Goal: Task Accomplishment & Management: Manage account settings

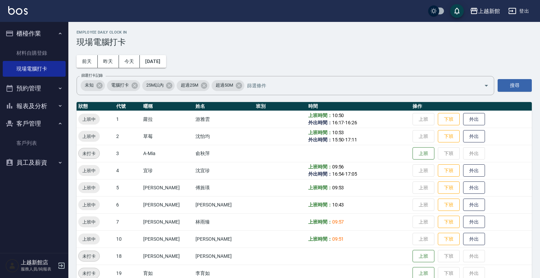
scroll to position [43, 0]
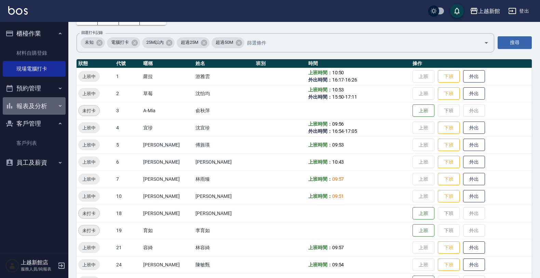
click at [55, 102] on button "報表及分析" at bounding box center [34, 106] width 63 height 18
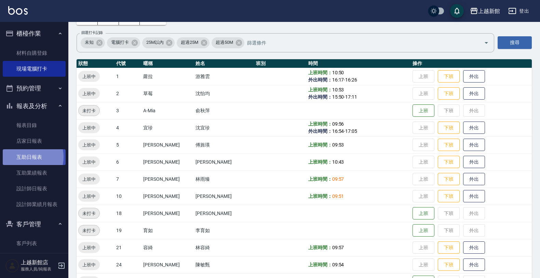
click at [26, 157] on link "互助日報表" at bounding box center [34, 157] width 63 height 16
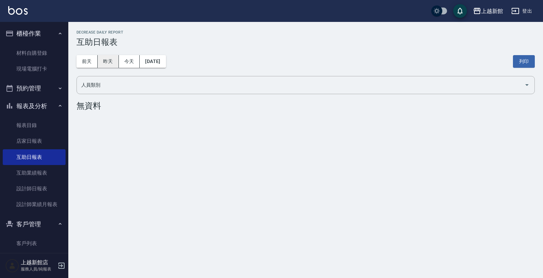
drag, startPoint x: 94, startPoint y: 64, endPoint x: 103, endPoint y: 64, distance: 8.2
click at [102, 64] on div "[DATE] [DATE] [DATE] [DATE]" at bounding box center [122, 61] width 90 height 13
click at [105, 64] on button "昨天" at bounding box center [108, 61] width 21 height 13
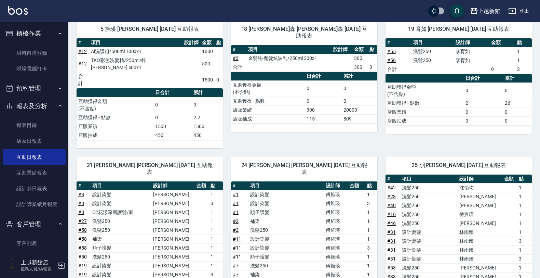
scroll to position [156, 0]
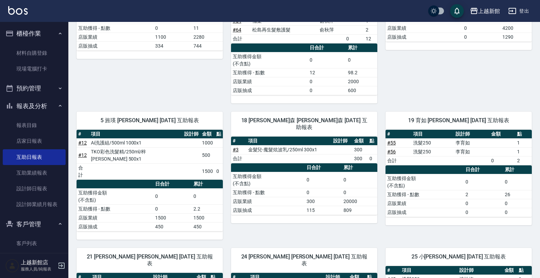
click at [58, 261] on icon "button" at bounding box center [61, 265] width 8 height 8
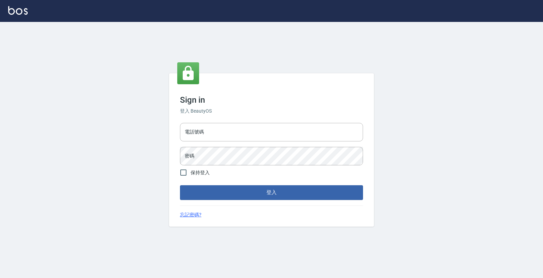
click at [232, 121] on div "電話號碼 電話號碼 密碼 密碼" at bounding box center [271, 144] width 189 height 48
click at [233, 127] on input "電話號碼" at bounding box center [271, 132] width 183 height 18
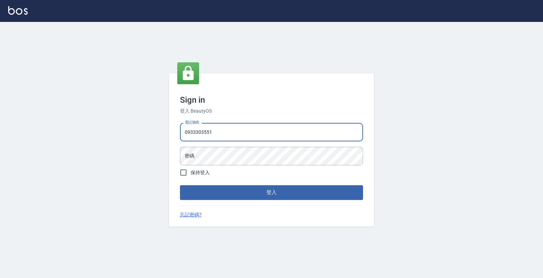
type input "0933303551"
click at [180, 185] on button "登入" at bounding box center [271, 192] width 183 height 14
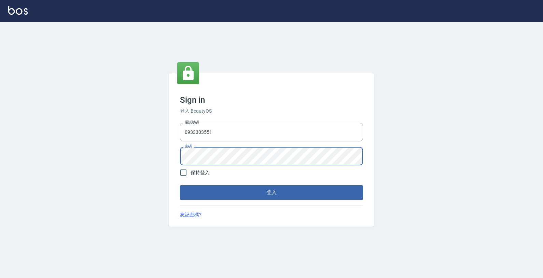
click at [180, 185] on button "登入" at bounding box center [271, 192] width 183 height 14
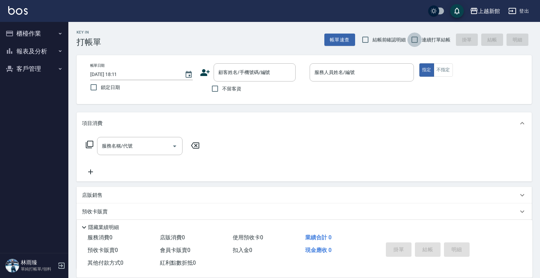
click at [409, 41] on input "連續打單結帳" at bounding box center [414, 39] width 14 height 14
checkbox input "true"
click at [201, 70] on icon at bounding box center [205, 72] width 10 height 10
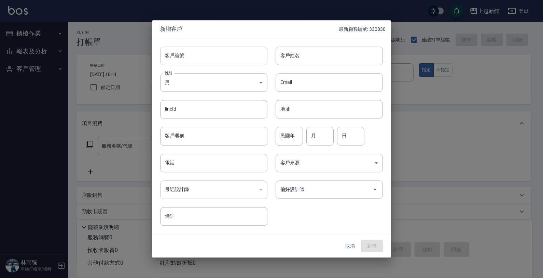
click at [210, 57] on input "客戶編號" at bounding box center [213, 55] width 107 height 18
type input "220718"
type input "朝"
type input "張珈苓"
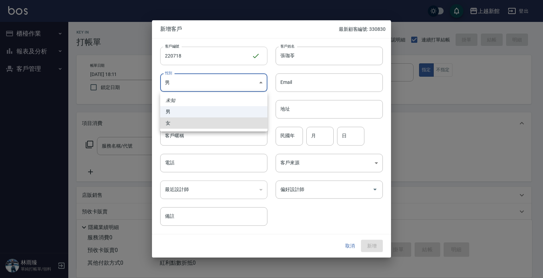
type input "[DEMOGRAPHIC_DATA]"
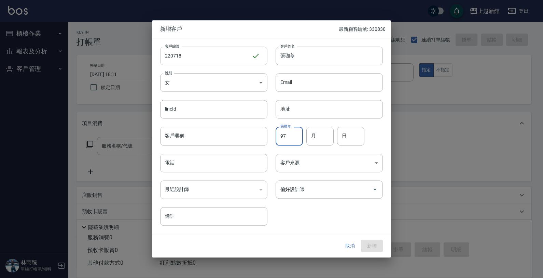
type input "97"
type input "07"
type input "18"
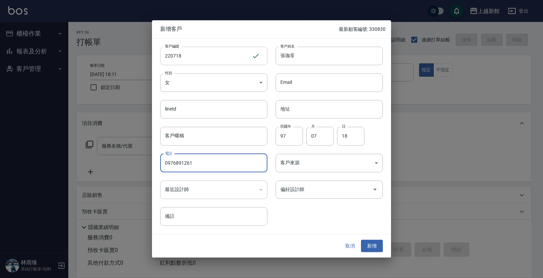
type input "0976891261"
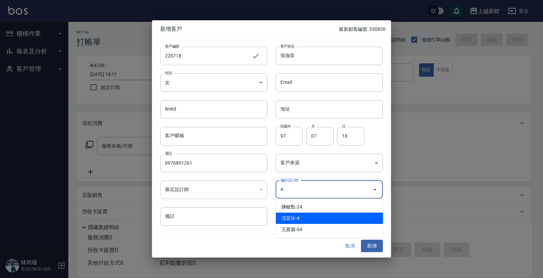
type input "沈宜珍"
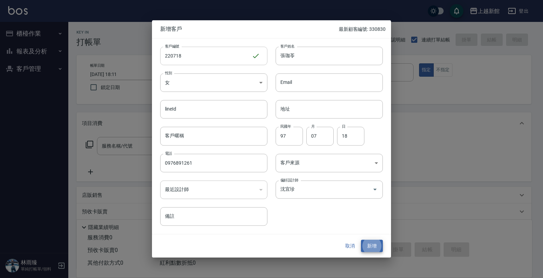
click at [361, 239] on button "新增" at bounding box center [372, 245] width 22 height 13
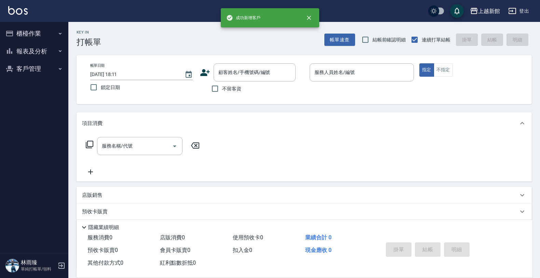
click at [201, 70] on icon at bounding box center [205, 72] width 10 height 10
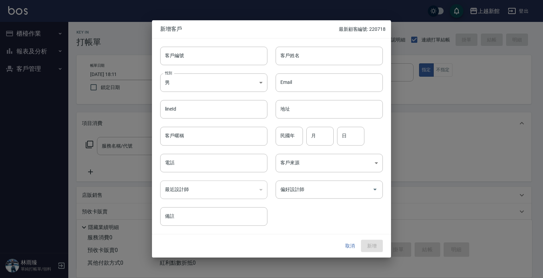
click at [209, 51] on input "客戶編號" at bounding box center [213, 55] width 107 height 18
type input "220806"
drag, startPoint x: 286, startPoint y: 60, endPoint x: 289, endPoint y: 56, distance: 5.8
click at [289, 56] on input "[PERSON_NAME]?" at bounding box center [329, 55] width 107 height 18
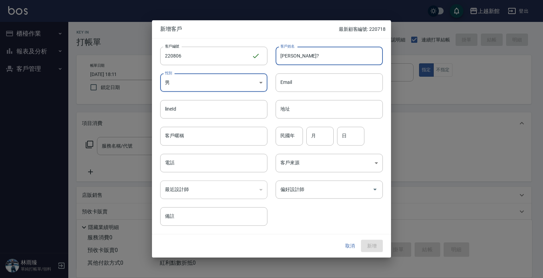
click at [289, 56] on input "[PERSON_NAME]?" at bounding box center [329, 55] width 107 height 18
drag, startPoint x: 289, startPoint y: 56, endPoint x: 284, endPoint y: 62, distance: 8.2
click at [284, 62] on input "[PERSON_NAME]?" at bounding box center [329, 55] width 107 height 18
type input "[PERSON_NAME]?"
click at [260, 83] on body "上越新館 登出 櫃檯作業 打帳單 帳單列表 掛單列表 現金收支登錄 高階收支登錄 材料自購登錄 每日結帳 排班表 現場電腦打卡 報表及分析 報表目錄 店家日報…" at bounding box center [271, 167] width 543 height 334
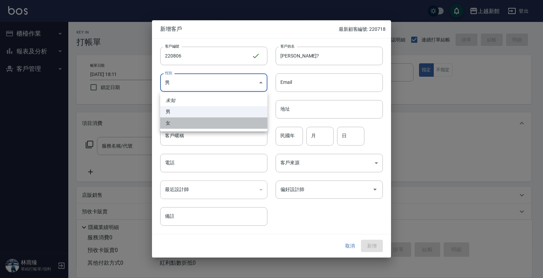
click at [228, 117] on li "女" at bounding box center [213, 122] width 107 height 11
type input "[DEMOGRAPHIC_DATA]"
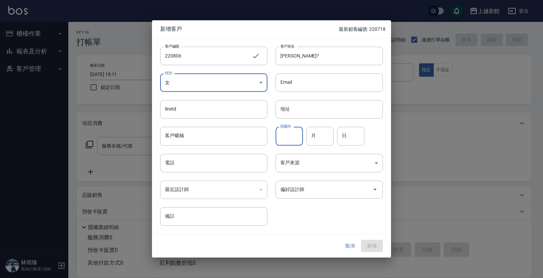
click at [281, 130] on div "民國年 民國年" at bounding box center [289, 136] width 27 height 18
type input "77"
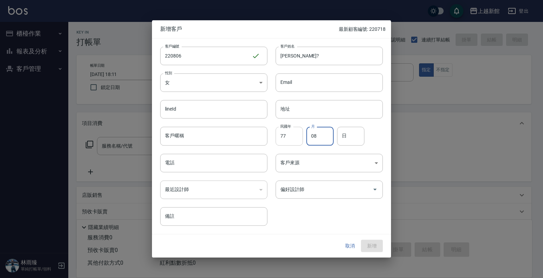
type input "08"
type input "06"
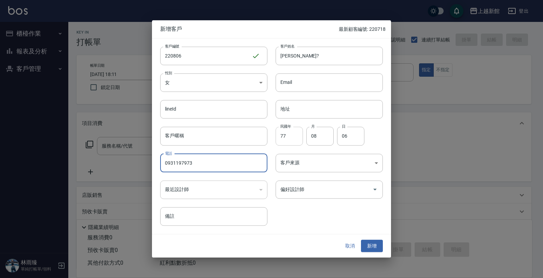
type input "0931197973"
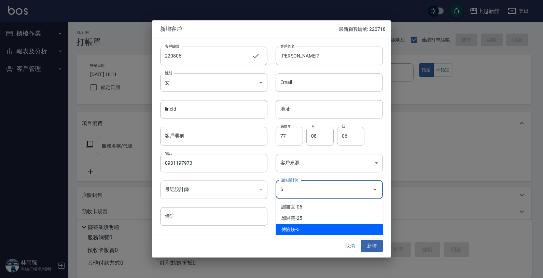
type input "傅旌瑛"
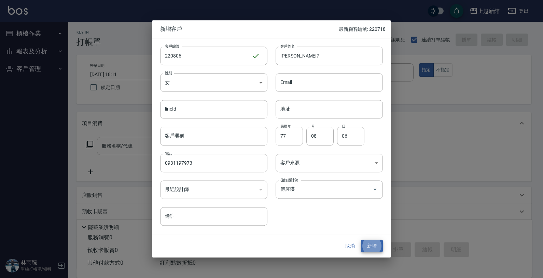
click at [361, 239] on button "新增" at bounding box center [372, 245] width 22 height 13
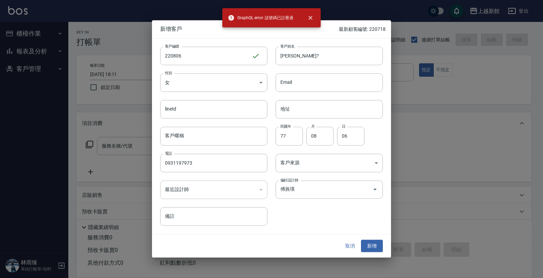
click at [354, 242] on button "取消" at bounding box center [350, 245] width 22 height 13
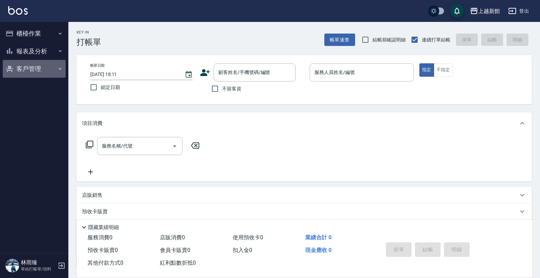
drag, startPoint x: 20, startPoint y: 67, endPoint x: 33, endPoint y: 81, distance: 19.3
click at [20, 67] on button "客戶管理" at bounding box center [34, 69] width 63 height 18
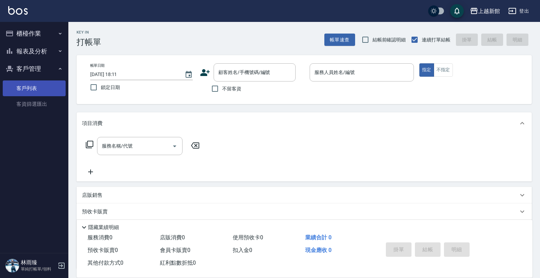
click at [35, 89] on link "客戶列表" at bounding box center [34, 88] width 63 height 16
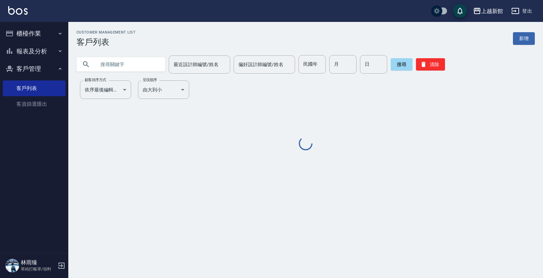
drag, startPoint x: 137, startPoint y: 68, endPoint x: 104, endPoint y: 43, distance: 41.5
click at [129, 64] on input "text" at bounding box center [128, 64] width 64 height 18
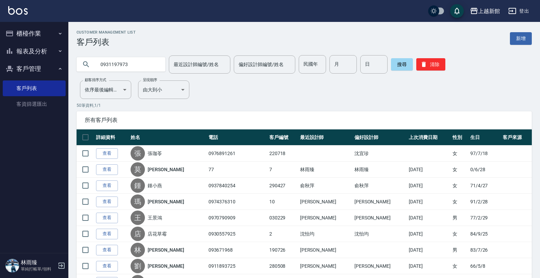
type input "0931197973"
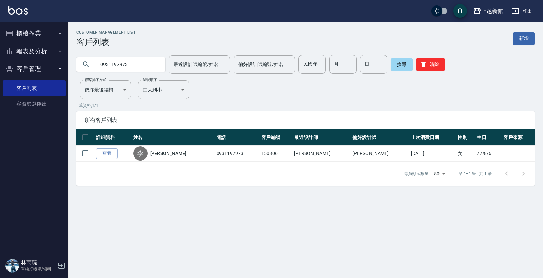
drag, startPoint x: 247, startPoint y: 34, endPoint x: 233, endPoint y: 178, distance: 144.6
click at [234, 178] on div "每頁顯示數量 50 50 第 1–1 筆 共 1 筆" at bounding box center [306, 173] width 459 height 24
click at [35, 35] on button "櫃檯作業" at bounding box center [34, 34] width 63 height 18
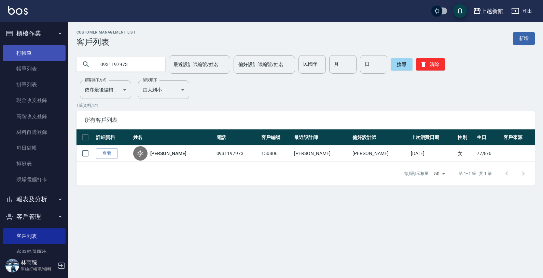
click at [43, 59] on link "打帳單" at bounding box center [34, 53] width 63 height 16
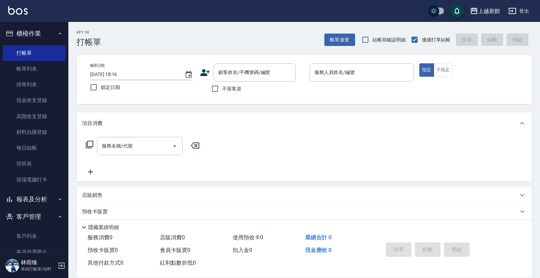
click at [206, 73] on icon at bounding box center [205, 72] width 10 height 7
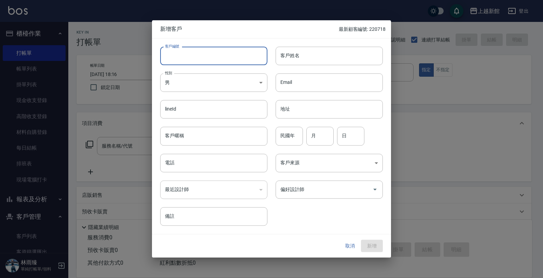
click at [210, 55] on input "客戶編號" at bounding box center [213, 55] width 107 height 18
type input "300814"
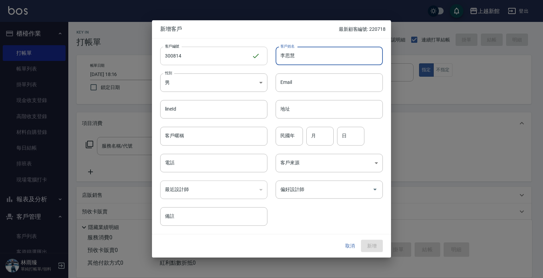
type input "李思慧"
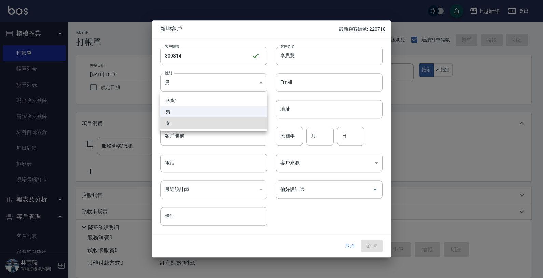
type input "[DEMOGRAPHIC_DATA]"
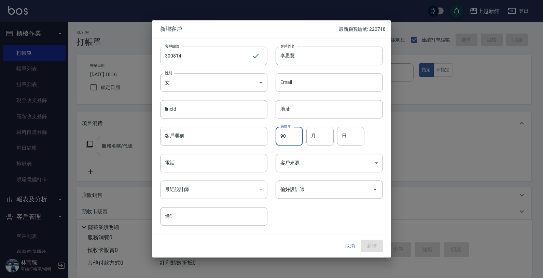
type input "90"
type input "08"
type input "14"
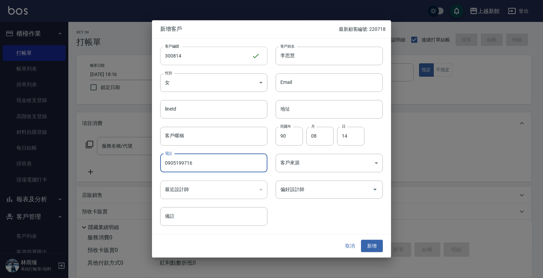
type input "0905199716"
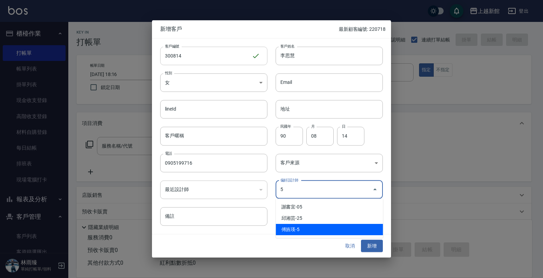
type input "傅旌瑛"
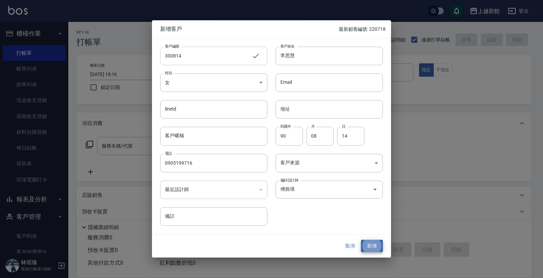
click at [361, 239] on button "新增" at bounding box center [372, 245] width 22 height 13
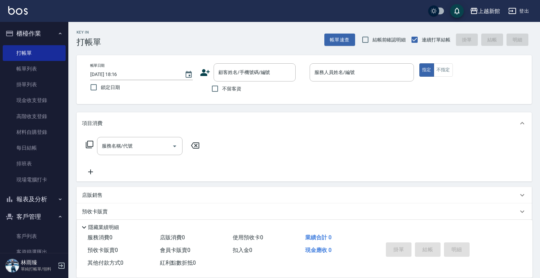
click at [200, 68] on div "顧客姓名/手機號碼/編號 顧客姓名/手機號碼/編號" at bounding box center [252, 72] width 104 height 18
click at [200, 71] on icon at bounding box center [205, 72] width 10 height 10
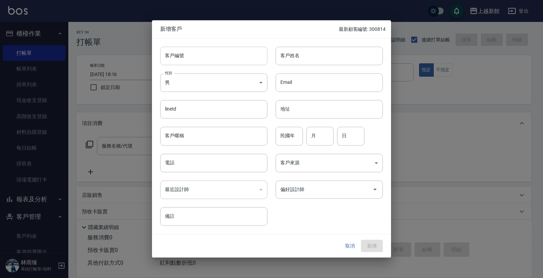
click at [202, 59] on input "客戶編號" at bounding box center [213, 55] width 107 height 18
type input "320312"
type input "林小姐"
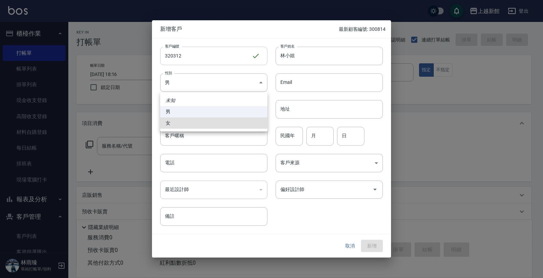
type input "[DEMOGRAPHIC_DATA]"
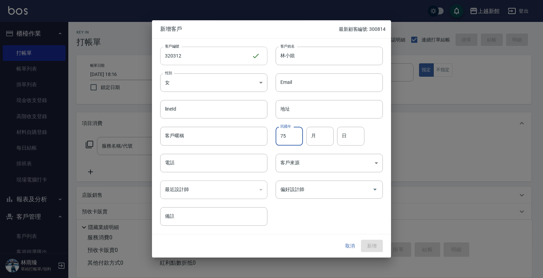
type input "75"
type input "03"
type input "12"
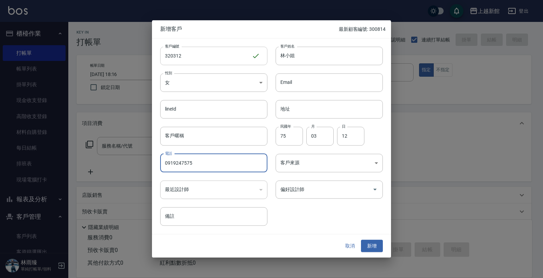
type input "0919247575"
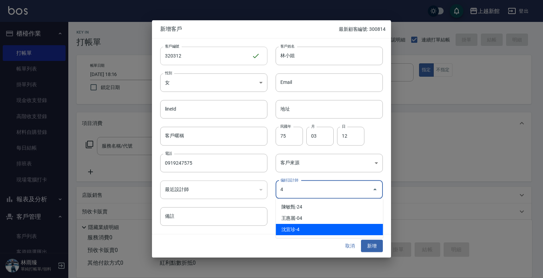
type input "沈宜珍"
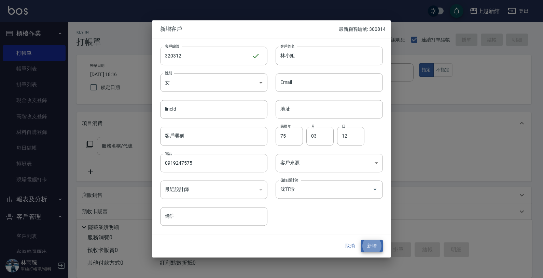
click at [361, 239] on button "新增" at bounding box center [372, 245] width 22 height 13
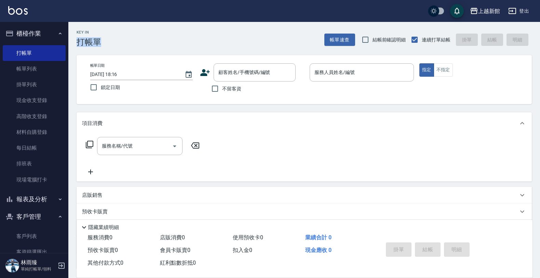
drag, startPoint x: 185, startPoint y: 33, endPoint x: 194, endPoint y: 41, distance: 12.3
copy div "打帳單"
drag, startPoint x: 203, startPoint y: 64, endPoint x: 210, endPoint y: 69, distance: 8.0
click at [208, 68] on div "帳單日期 [DATE] 18:16 鎖定日期 顧客姓名/手機號碼/編號 顧客姓名/手機號碼/編號 不留客資 服務人員姓名/編號 服務人員姓名/編號 指定 不指定" at bounding box center [304, 79] width 455 height 49
click at [210, 69] on icon at bounding box center [205, 72] width 10 height 10
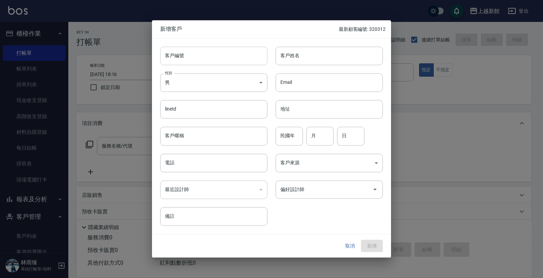
click at [197, 57] on input "客戶編號" at bounding box center [213, 55] width 107 height 18
type input "240521"
type input "沈嘉惠"
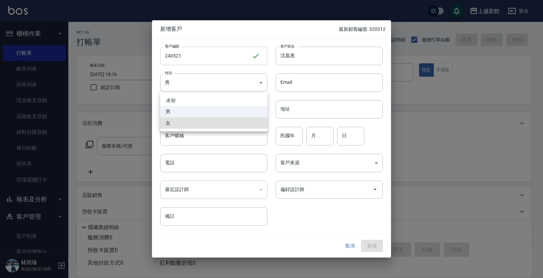
type input "[DEMOGRAPHIC_DATA]"
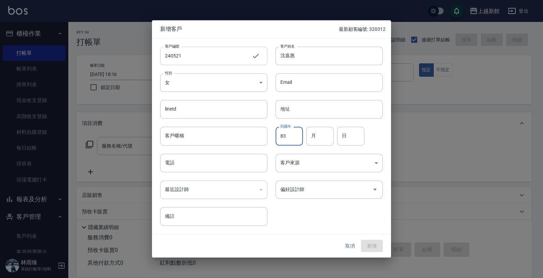
type input "83"
type input "05"
type input "21"
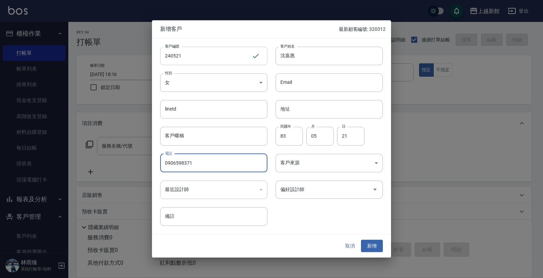
type input "0906598371"
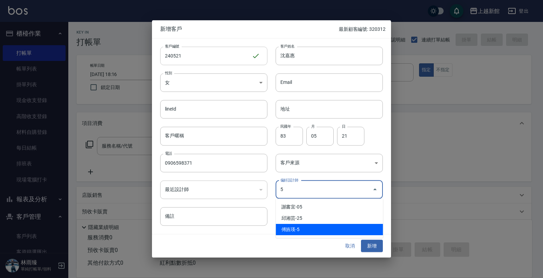
type input "傅旌瑛"
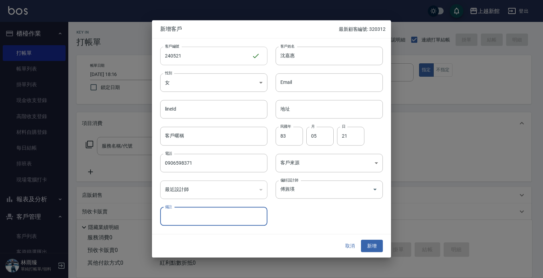
click at [361, 239] on button "新增" at bounding box center [372, 245] width 22 height 13
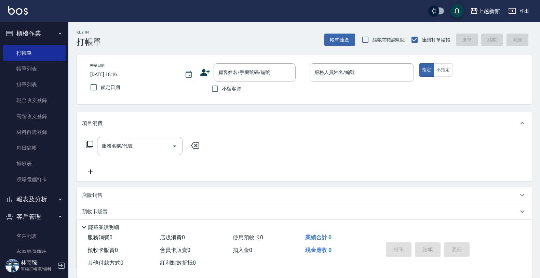
click at [208, 69] on icon at bounding box center [205, 72] width 10 height 10
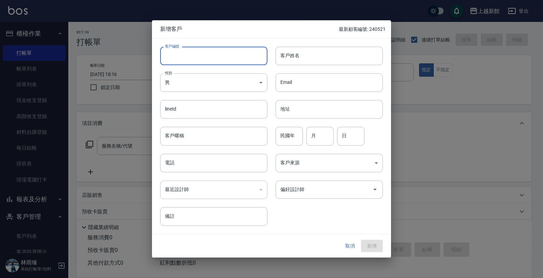
click at [207, 60] on input "客戶編號" at bounding box center [213, 55] width 107 height 18
type input "340830"
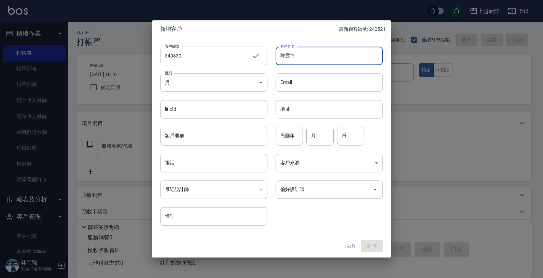
type input "陳雯怡"
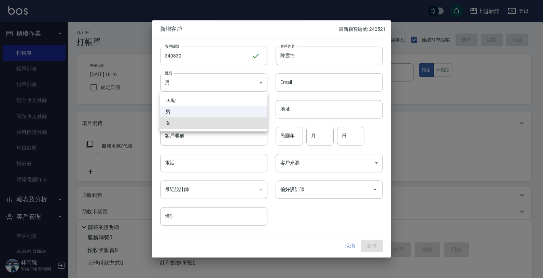
type input "[DEMOGRAPHIC_DATA]"
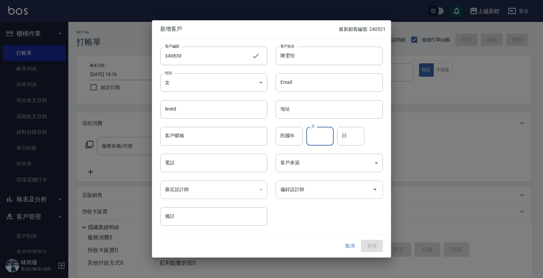
drag, startPoint x: 300, startPoint y: 190, endPoint x: 306, endPoint y: 181, distance: 11.1
click at [307, 180] on div "偏好設計師" at bounding box center [329, 189] width 107 height 18
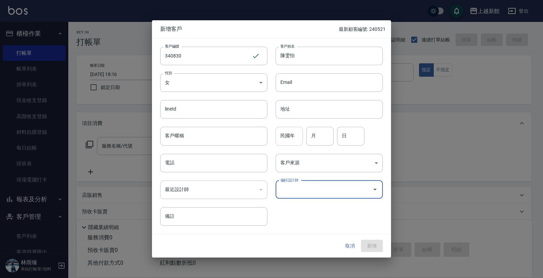
click at [286, 128] on div "民國年 民國年" at bounding box center [289, 136] width 27 height 18
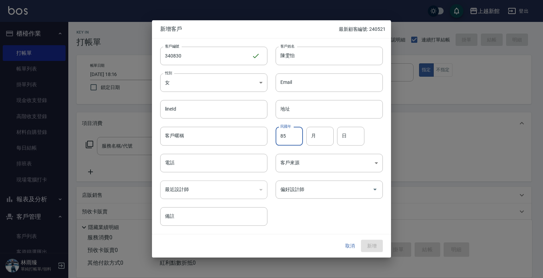
type input "85"
drag, startPoint x: 317, startPoint y: 130, endPoint x: 314, endPoint y: 125, distance: 5.0
click at [314, 127] on div "月 月" at bounding box center [320, 136] width 27 height 18
type input "08"
type input "30"
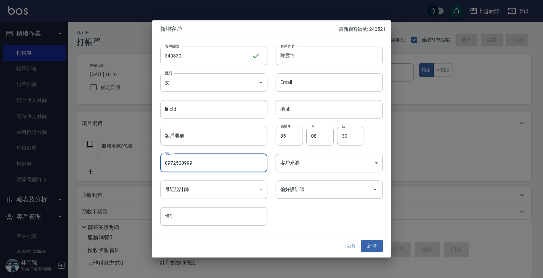
type input "0972500999"
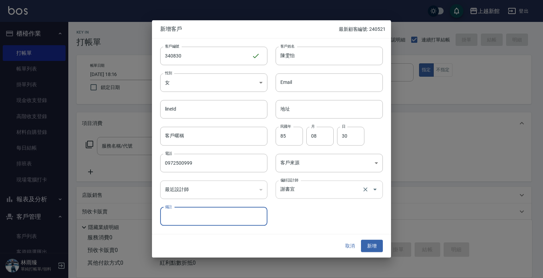
drag, startPoint x: 342, startPoint y: 196, endPoint x: 340, endPoint y: 192, distance: 4.4
click at [341, 193] on div "[PERSON_NAME] 偏好設計師" at bounding box center [329, 189] width 107 height 18
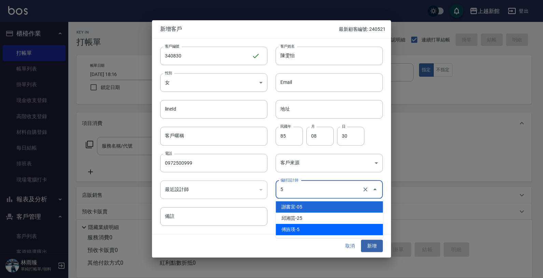
type input "傅旌瑛"
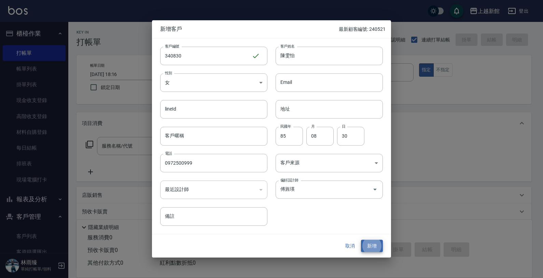
click at [361, 239] on button "新增" at bounding box center [372, 245] width 22 height 13
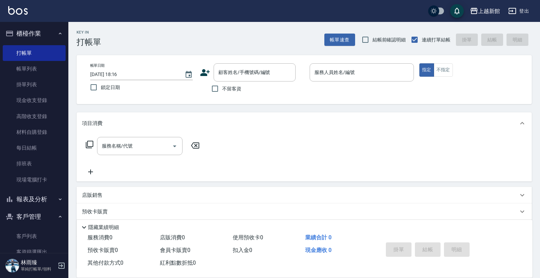
click at [201, 71] on icon at bounding box center [205, 72] width 10 height 10
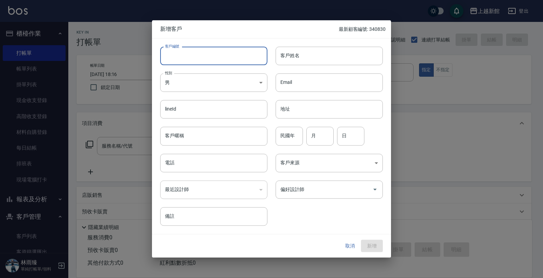
click at [204, 58] on input "客戶編號" at bounding box center [213, 55] width 107 height 18
type input "330403"
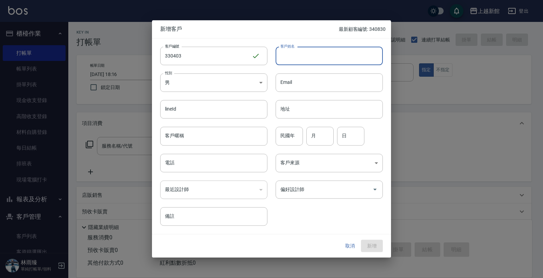
type input "ㄏ"
click at [327, 50] on input "[PERSON_NAME]." at bounding box center [329, 55] width 107 height 18
type input "羅意雯"
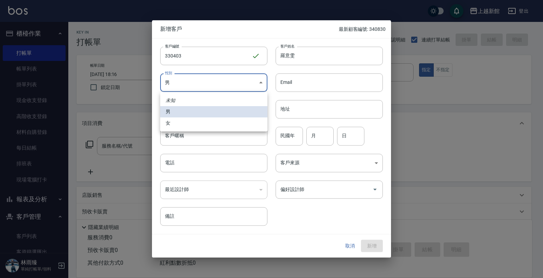
click at [238, 88] on body "上越新館 登出 櫃檯作業 打帳單 帳單列表 掛單列表 現金收支登錄 高階收支登錄 材料自購登錄 每日結帳 排班表 現場電腦打卡 報表及分析 報表目錄 店家日報…" at bounding box center [271, 167] width 543 height 334
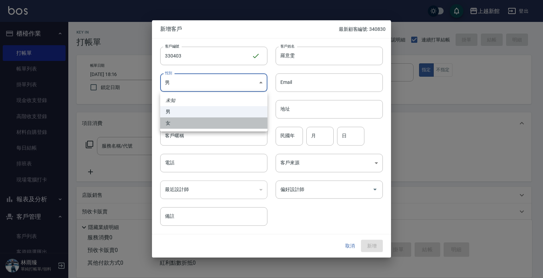
drag, startPoint x: 228, startPoint y: 124, endPoint x: 254, endPoint y: 113, distance: 27.7
click at [228, 122] on li "女" at bounding box center [213, 122] width 107 height 11
type input "[DEMOGRAPHIC_DATA]"
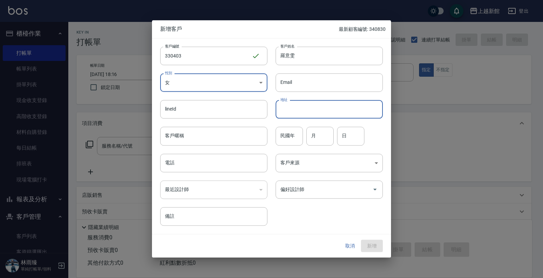
click at [284, 118] on input "地址" at bounding box center [329, 109] width 107 height 18
drag, startPoint x: 290, startPoint y: 125, endPoint x: 286, endPoint y: 135, distance: 11.0
click at [289, 131] on div "民國年 民國年 月 月 日 日" at bounding box center [326, 132] width 116 height 27
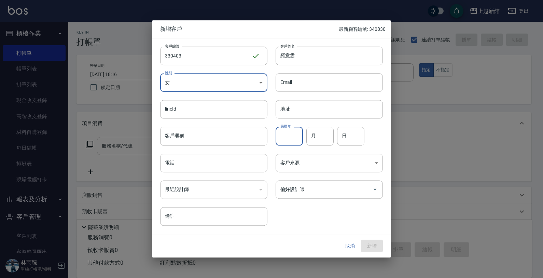
click at [284, 134] on input "民國年" at bounding box center [289, 136] width 27 height 18
type input "67"
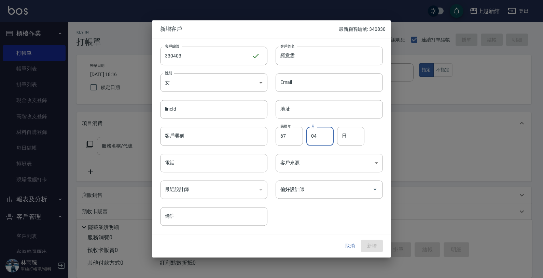
type input "04"
type input "03"
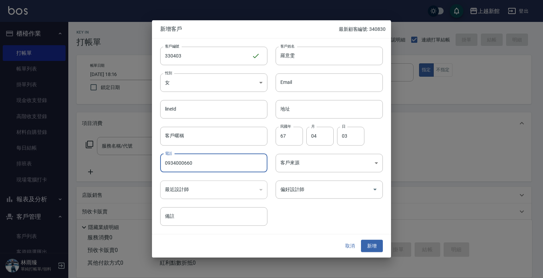
type input "0934000660"
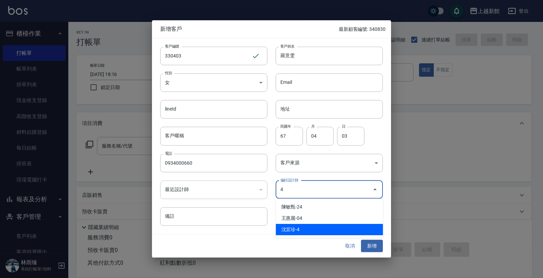
type input "沈宜珍"
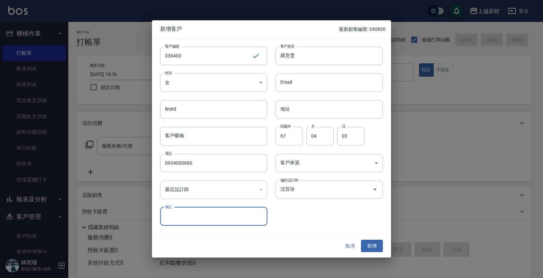
click at [361, 239] on button "新增" at bounding box center [372, 245] width 22 height 13
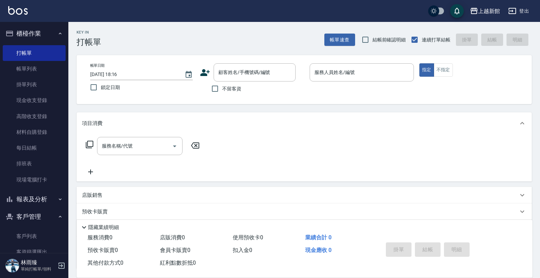
click at [206, 73] on icon at bounding box center [205, 72] width 10 height 10
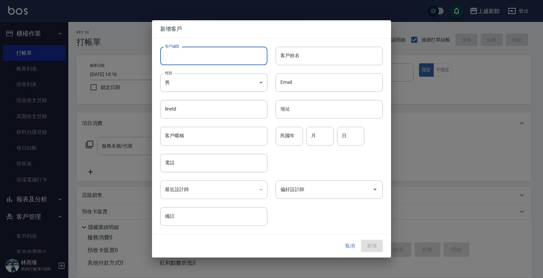
click at [216, 55] on input "客戶編號" at bounding box center [213, 55] width 107 height 18
type input "300130"
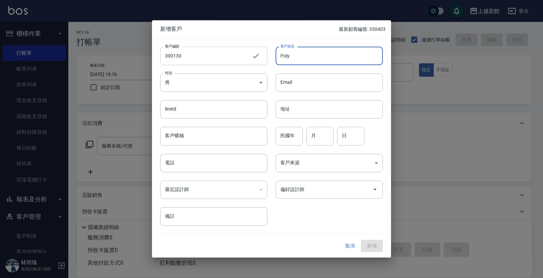
type input "Poly"
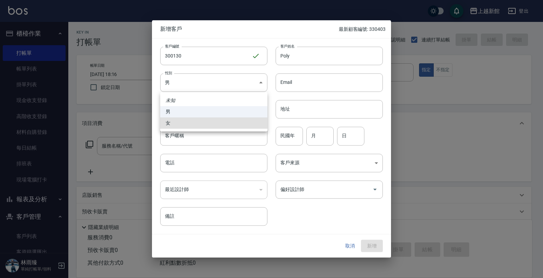
type input "[DEMOGRAPHIC_DATA]"
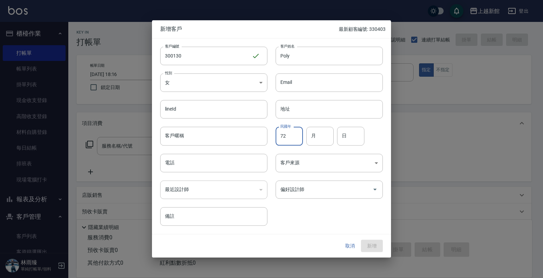
type input "72"
type input "01"
type input "30"
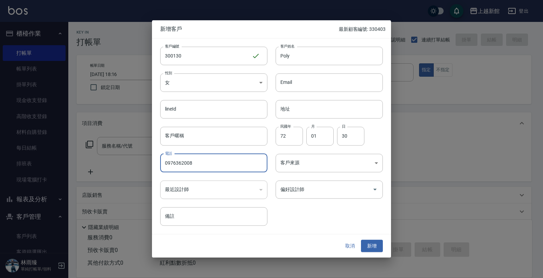
type input "0976362008"
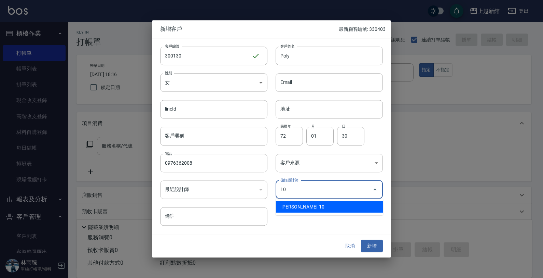
type input "[PERSON_NAME]"
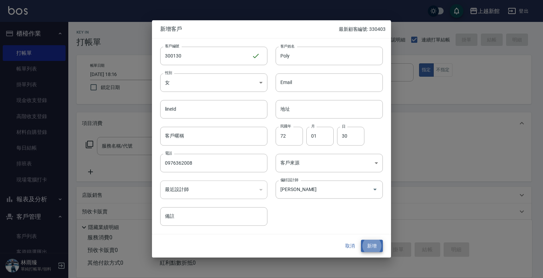
click at [361, 239] on button "新增" at bounding box center [372, 245] width 22 height 13
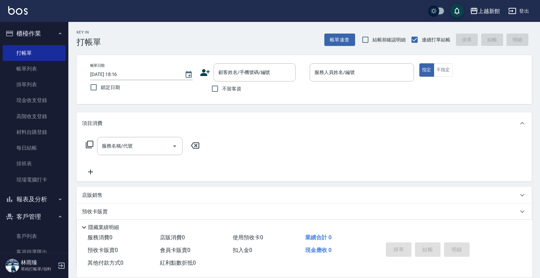
drag, startPoint x: 193, startPoint y: 77, endPoint x: 202, endPoint y: 74, distance: 9.0
click at [198, 76] on div "帳單日期 [DATE] 18:16 鎖定日期 顧客姓名/手機號碼/編號 顧客姓名/手機號碼/編號 不留客資 服務人員姓名/編號 服務人員姓名/編號 指定 不指定" at bounding box center [304, 79] width 439 height 32
click at [202, 74] on icon at bounding box center [205, 72] width 10 height 7
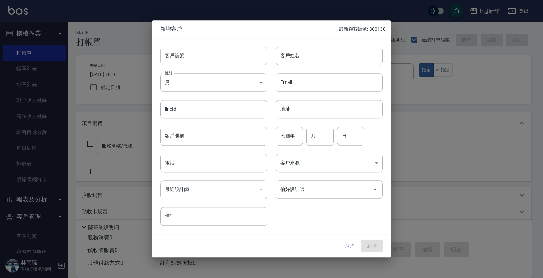
click at [213, 62] on input "客戶編號" at bounding box center [213, 55] width 107 height 18
type input "141117"
type input "T"
type input "陳玉卿"
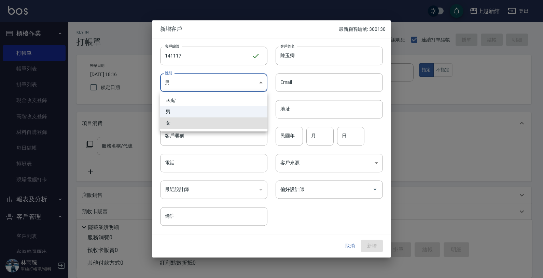
type input "[DEMOGRAPHIC_DATA]"
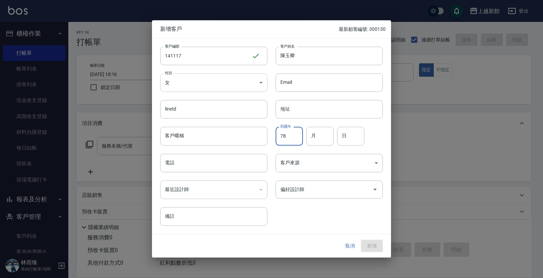
type input "78"
type input "0"
type input "11"
type input "0"
type input "17"
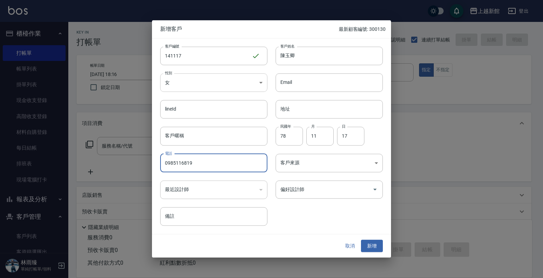
type input "0985116819"
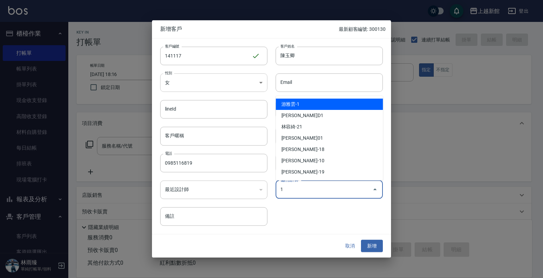
type input "游雅雲"
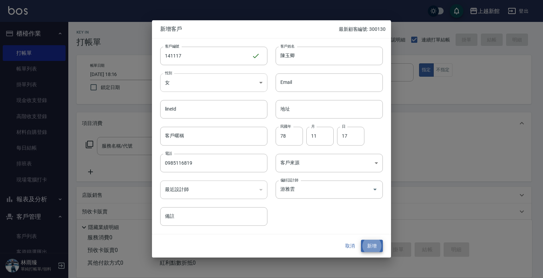
click at [361, 239] on button "新增" at bounding box center [372, 245] width 22 height 13
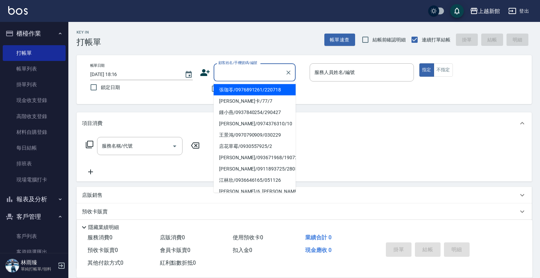
drag, startPoint x: 264, startPoint y: 78, endPoint x: 265, endPoint y: 81, distance: 3.7
click at [265, 81] on div "顧客姓名/手機號碼/編號" at bounding box center [255, 72] width 82 height 18
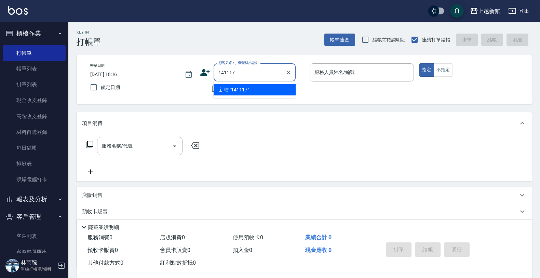
type input "141117"
click at [419, 63] on button "指定" at bounding box center [426, 69] width 15 height 13
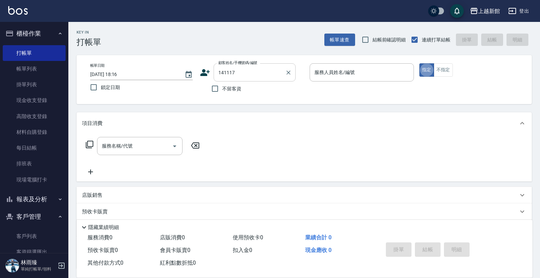
type button "true"
type input "陳玉卿/0985116819/141117"
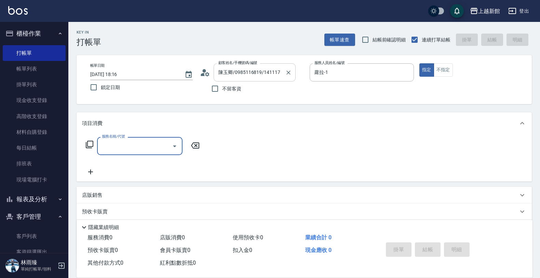
type input "蘿拉-1"
type input "洗髮250(101)"
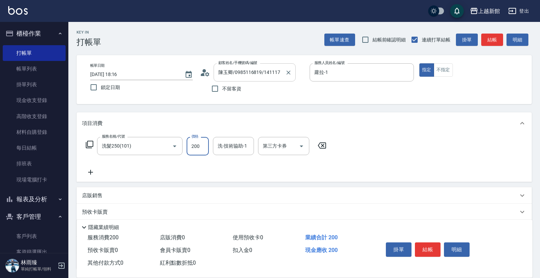
type input "200"
type input "[PERSON_NAME]-24"
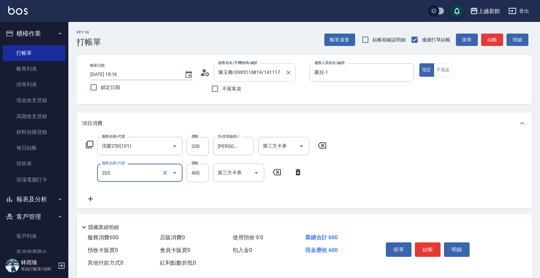
type input "指定單剪(203)"
type input "200"
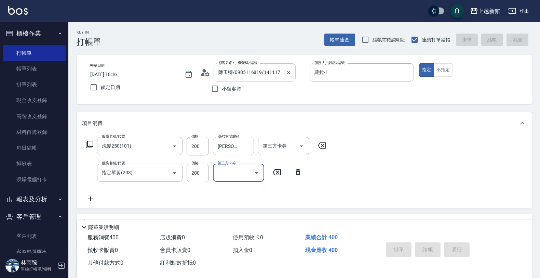
type input "[DATE] 18:25"
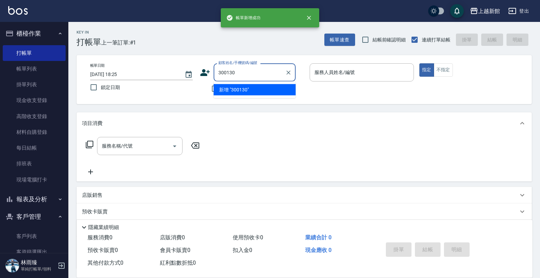
click at [419, 63] on button "指定" at bounding box center [426, 69] width 15 height 13
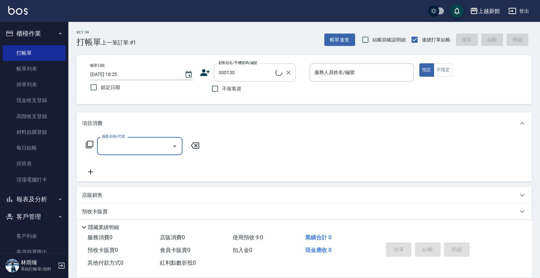
type input "Poly/0976362008/300130"
type input "[DEMOGRAPHIC_DATA]-10"
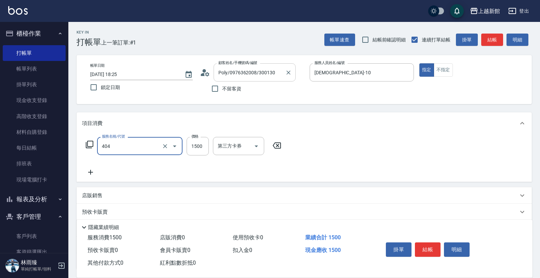
type input "設計染髮(404)"
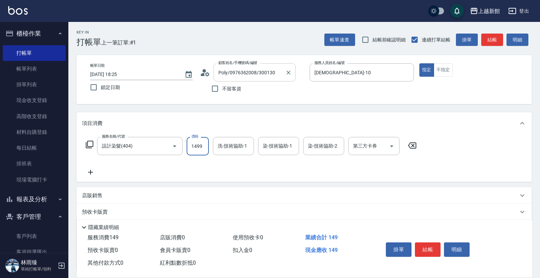
type input "1499"
type input "容綺-21"
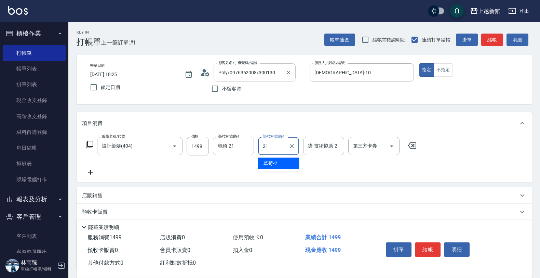
type input "容綺-21"
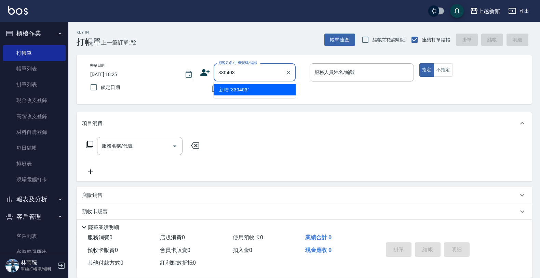
click at [419, 63] on button "指定" at bounding box center [426, 69] width 15 height 13
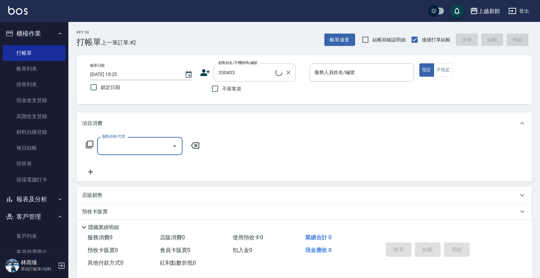
type input "羅意雯/0934000660/330403"
type input "宜珍-4"
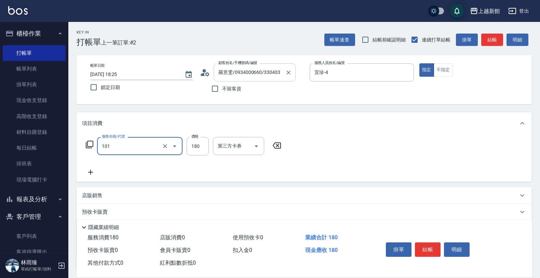
type input "洗髮250(101)"
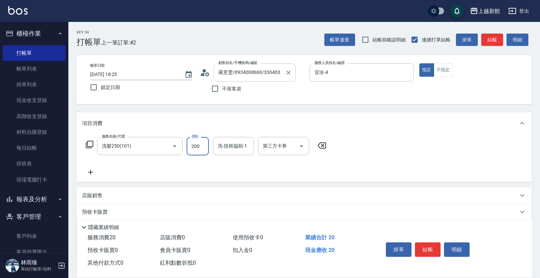
type input "200"
type input "宜珍-4"
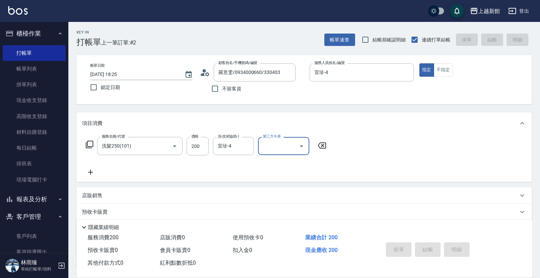
type input "[DATE] 18:26"
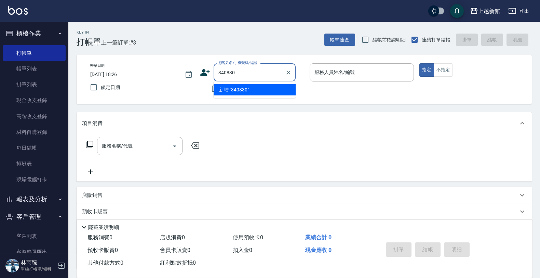
click at [419, 63] on button "指定" at bounding box center [426, 69] width 15 height 13
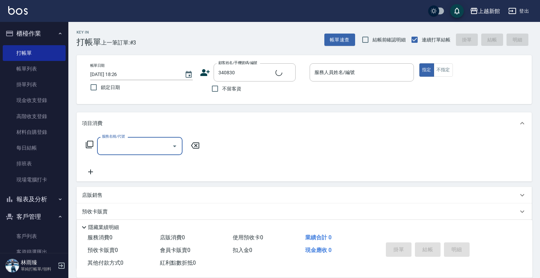
type input "陳雯怡/0972500999/340830"
type input "旌瑛-5"
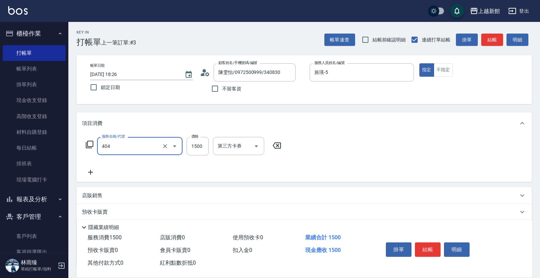
type input "設計染髮(404)"
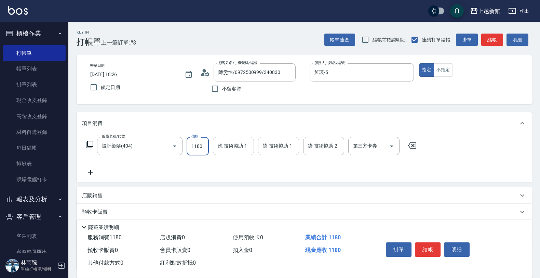
type input "1180"
type input "[PERSON_NAME]-24"
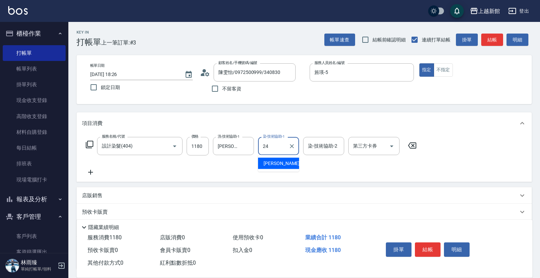
type input "[PERSON_NAME]-24"
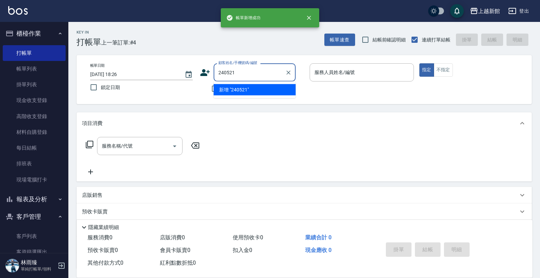
type input "240521"
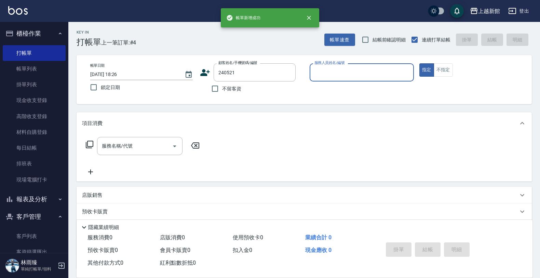
click at [419, 63] on button "指定" at bounding box center [426, 69] width 15 height 13
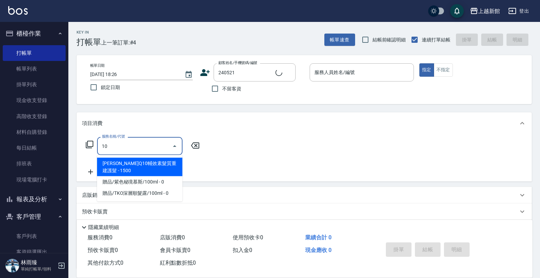
type input "101"
type input "沈嘉惠/0906598371/240521"
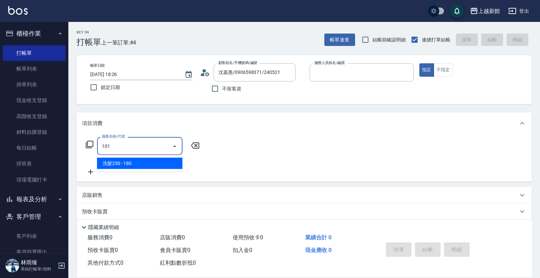
type input "旌瑛-5"
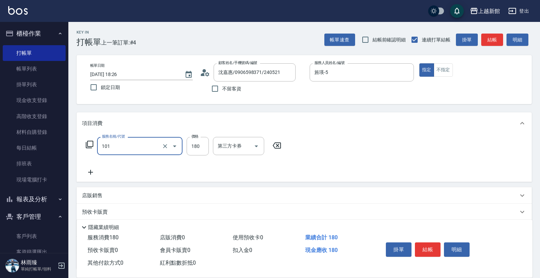
type input "洗髮250(101)"
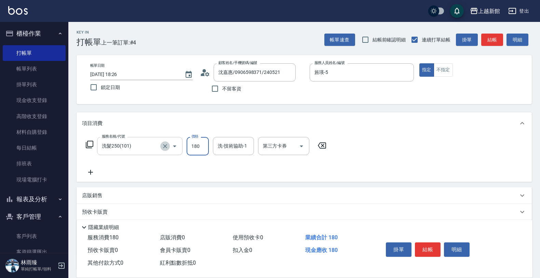
drag, startPoint x: 165, startPoint y: 145, endPoint x: 173, endPoint y: 144, distance: 8.0
click at [165, 145] on icon "Clear" at bounding box center [165, 146] width 4 height 4
type input "洗髮250(101)"
click at [196, 143] on input "180" at bounding box center [198, 146] width 22 height 18
type input "0"
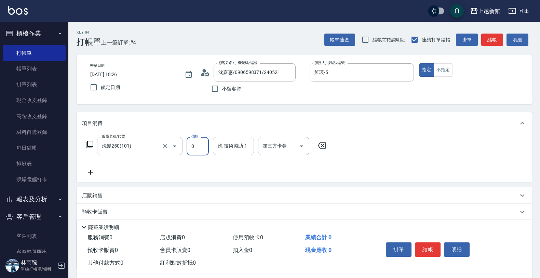
click at [141, 145] on input "洗髮250(101)" at bounding box center [130, 146] width 60 height 12
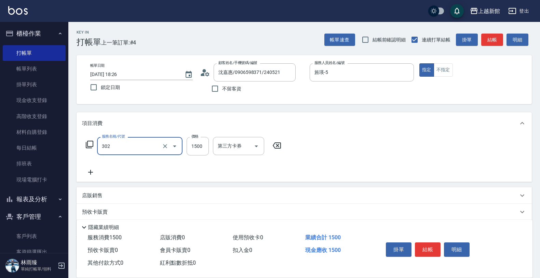
type input "設計燙髮(302)"
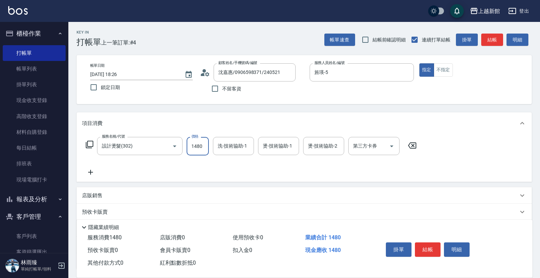
click at [202, 149] on input "1480" at bounding box center [198, 146] width 22 height 18
type input "1780"
type input "[PERSON_NAME]-24"
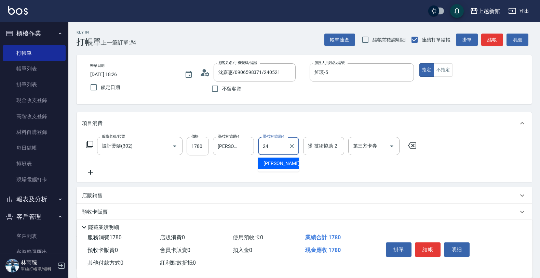
type input "[PERSON_NAME]-24"
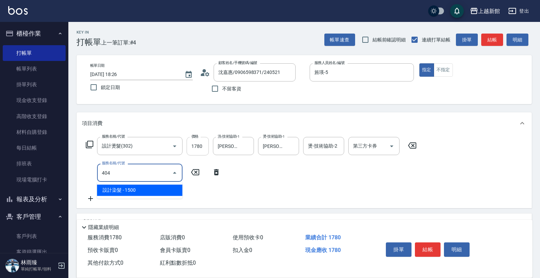
type input "設計染髮(404)"
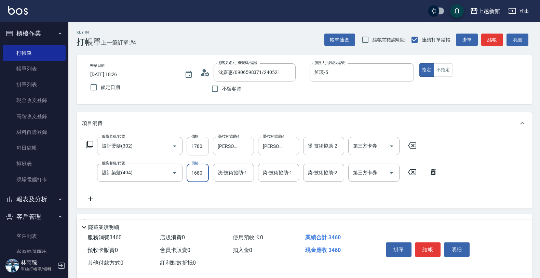
type input "1680"
type input "[PERSON_NAME]-24"
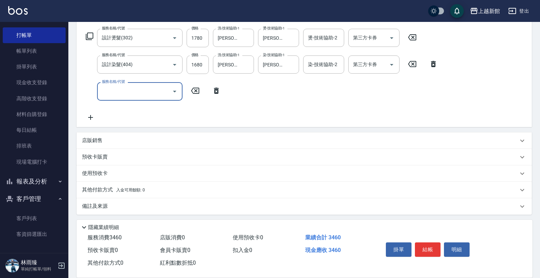
scroll to position [109, 0]
click at [183, 139] on div "店販銷售" at bounding box center [300, 138] width 436 height 7
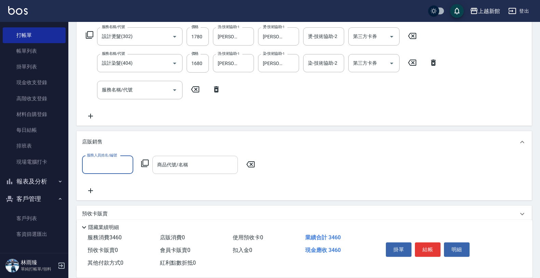
scroll to position [0, 0]
click at [145, 162] on icon at bounding box center [145, 163] width 8 height 8
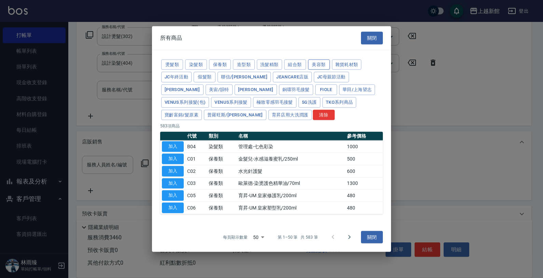
click at [325, 64] on button "美容類" at bounding box center [319, 64] width 22 height 11
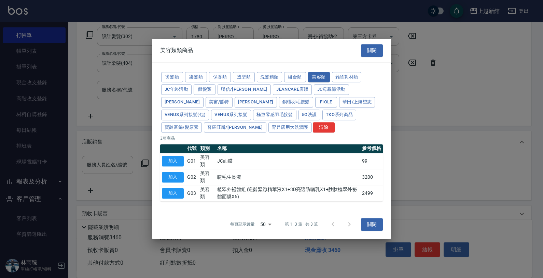
click at [294, 66] on div "燙髮類 染髮類 保養類 造型類 洗髮精類 組合類 美容類 雜貨耗材類 JC年終活動 假髮類 聯信/鳥慧 JeanCare店販 JC母親節活動 [PERSON_…" at bounding box center [271, 136] width 239 height 147
click at [292, 72] on button "組合類" at bounding box center [295, 77] width 22 height 11
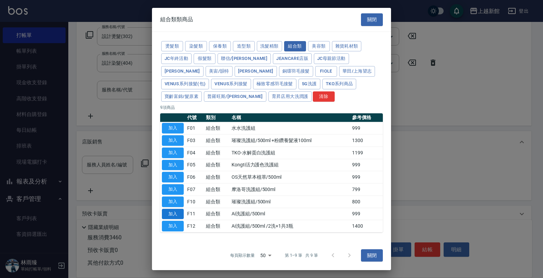
drag, startPoint x: 180, startPoint y: 214, endPoint x: 216, endPoint y: 185, distance: 46.1
click at [179, 214] on button "加入" at bounding box center [173, 213] width 22 height 11
type input "Ai洗護組/500ml"
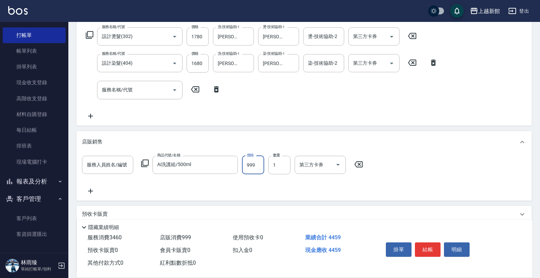
click at [253, 170] on input "999" at bounding box center [253, 165] width 22 height 18
type input "1000"
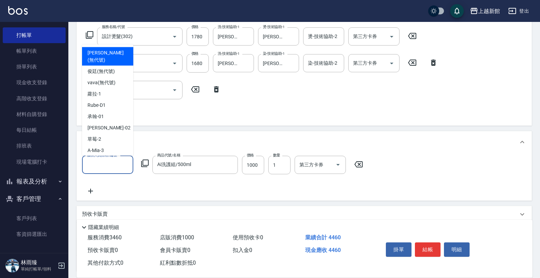
click at [99, 161] on input "服務人員姓名/編號" at bounding box center [107, 165] width 45 height 12
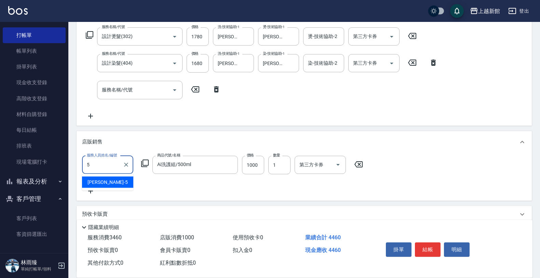
type input "旌瑛-5"
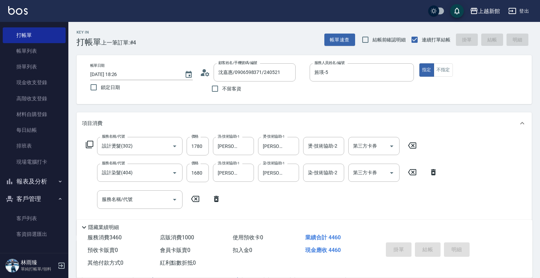
type input "[DATE] 18:27"
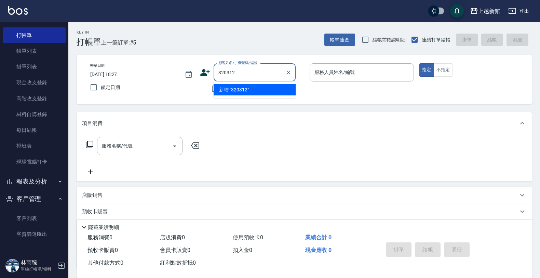
click at [419, 63] on button "指定" at bounding box center [426, 69] width 15 height 13
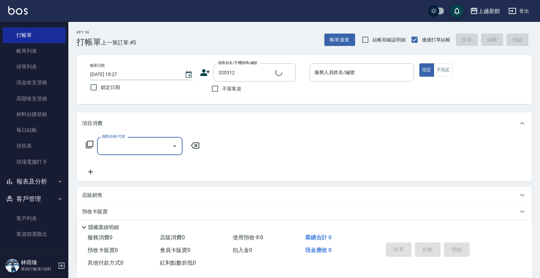
type input "[PERSON_NAME]小姐/0919247575/320312"
type input "3"
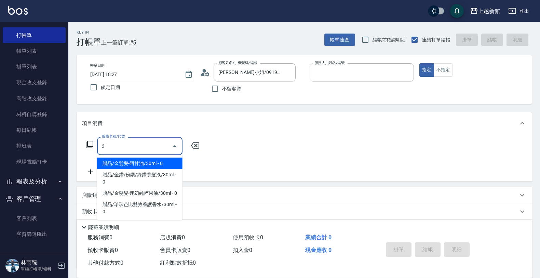
type input "宜珍-4"
type input "3"
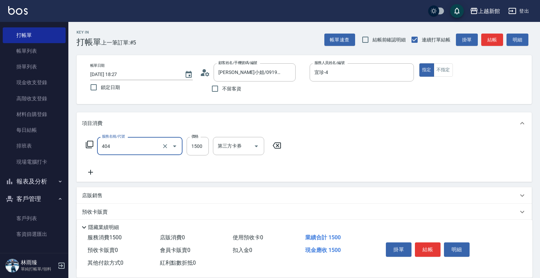
type input "設計染髮(404)"
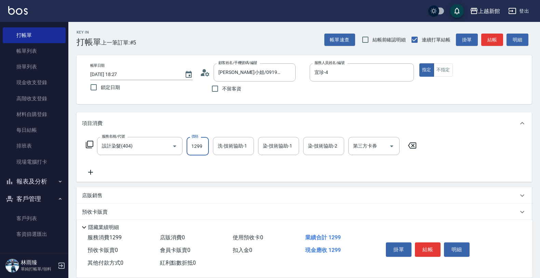
type input "1299"
type input "2"
type input "宜珍-4"
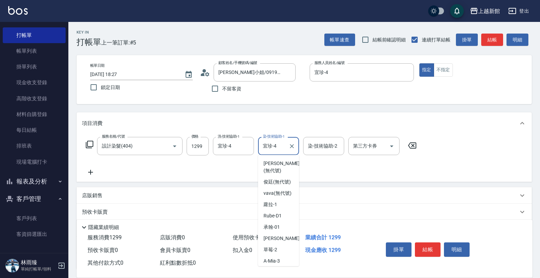
drag, startPoint x: 283, startPoint y: 149, endPoint x: 239, endPoint y: 160, distance: 45.0
click at [239, 160] on div "服務名稱/代號 設計染髮(404) 服務名稱/代號 價格 1299 價格 洗-技術協助-1 宜珍-4 洗-技術協助-1 染-技術協助-1 宜珍-4 染-技術協…" at bounding box center [251, 156] width 339 height 39
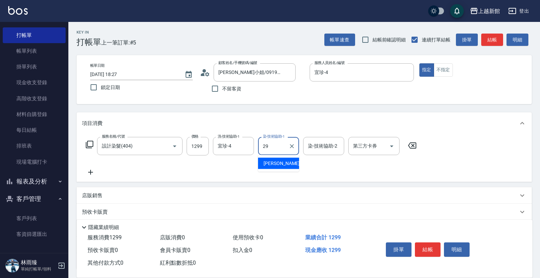
type input "[PERSON_NAME]-29"
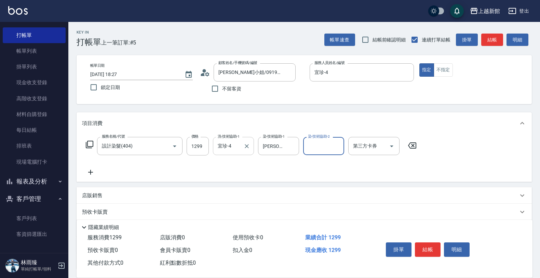
click at [238, 147] on input "宜珍-4" at bounding box center [228, 146] width 25 height 12
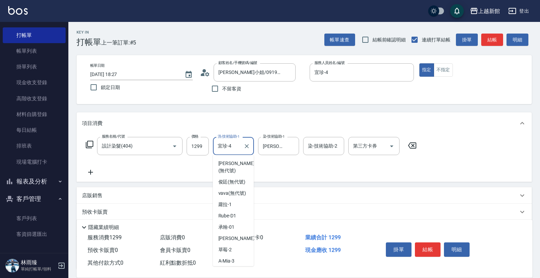
scroll to position [37, 0]
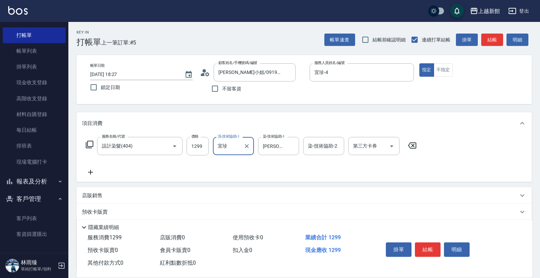
type input "宜"
type input "[PERSON_NAME]-29"
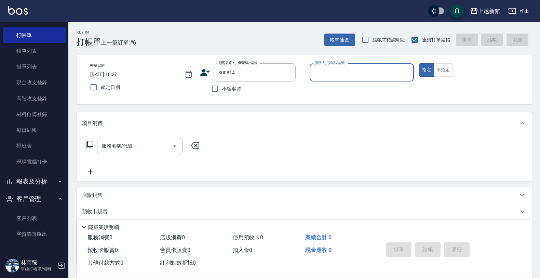
click at [419, 63] on button "指定" at bounding box center [426, 69] width 15 height 13
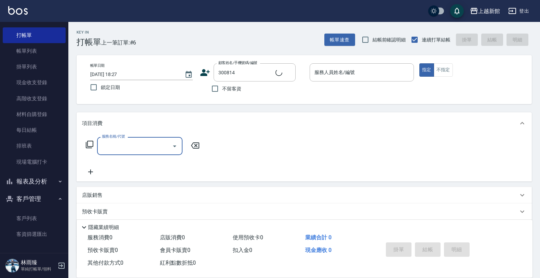
type input "[PERSON_NAME]/0905199716/300814"
type input "旌瑛-5"
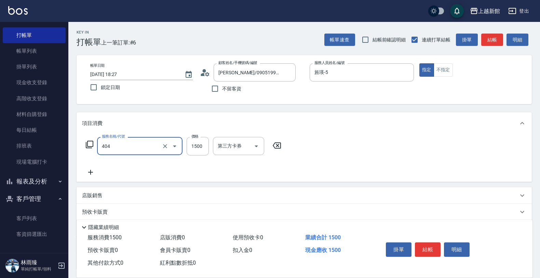
type input "設計染髮(404)"
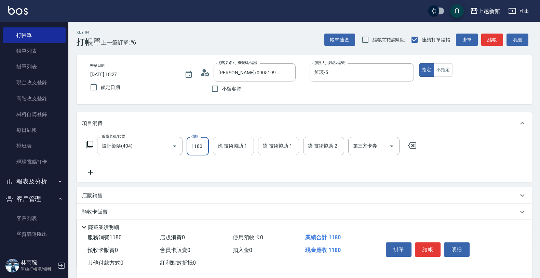
type input "1180"
type input "[PERSON_NAME]-29"
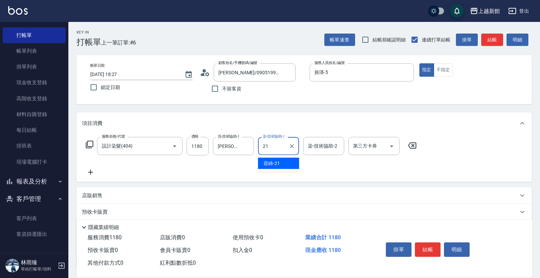
type input "2"
type input "[PERSON_NAME]-29"
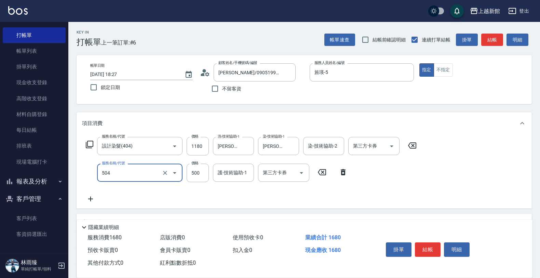
type input "順子護髮(504)"
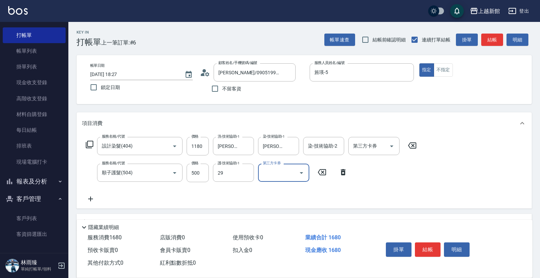
type input "[PERSON_NAME]-29"
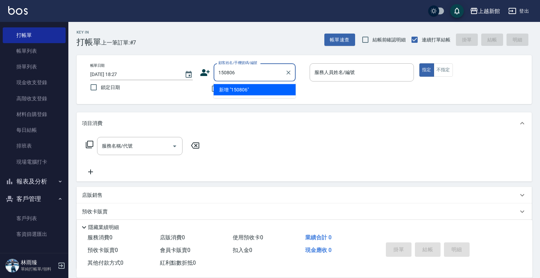
type input "150806"
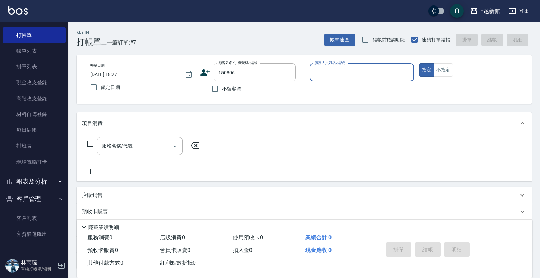
click at [419, 63] on button "指定" at bounding box center [426, 69] width 15 height 13
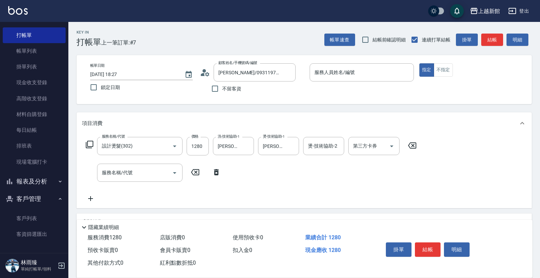
click at [361, 60] on div "帳單日期 [DATE] 18:27 鎖定日期 顧客姓名/手機號碼/編號 [PERSON_NAME]/0931197973/150806 顧客姓名/手機號碼/編…" at bounding box center [304, 79] width 455 height 49
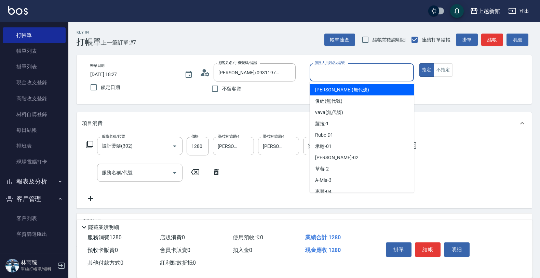
click at [363, 69] on input "服務人員姓名/編號" at bounding box center [362, 72] width 98 height 12
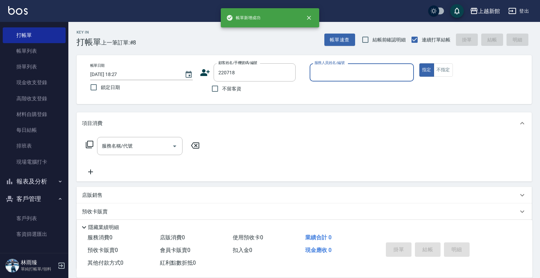
click at [419, 63] on button "指定" at bounding box center [426, 69] width 15 height 13
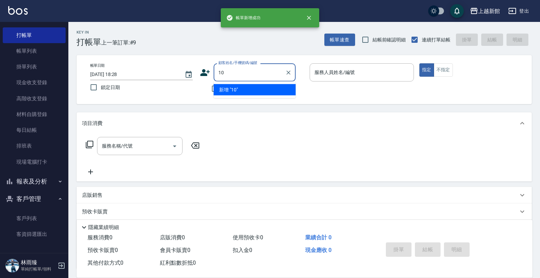
click at [419, 63] on button "指定" at bounding box center [426, 69] width 15 height 13
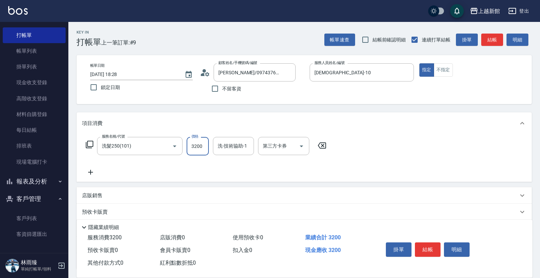
click at [203, 144] on input "3200" at bounding box center [198, 146] width 22 height 18
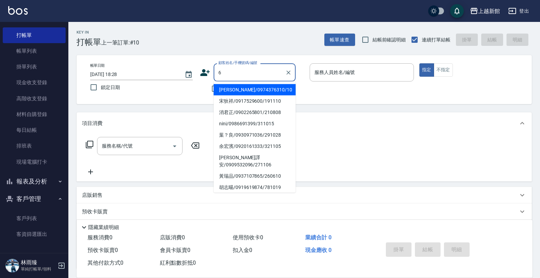
click at [419, 63] on button "指定" at bounding box center [426, 69] width 15 height 13
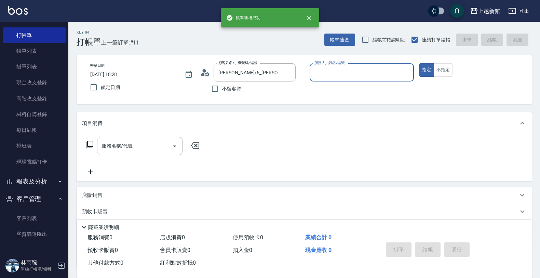
click at [419, 63] on button "指定" at bounding box center [426, 69] width 15 height 13
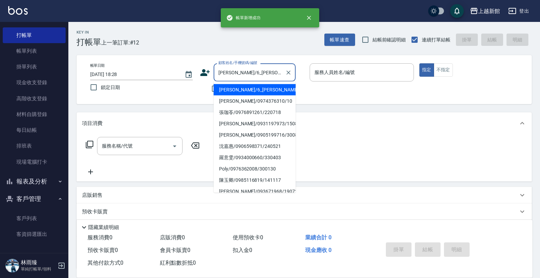
click at [419, 63] on button "指定" at bounding box center [426, 69] width 15 height 13
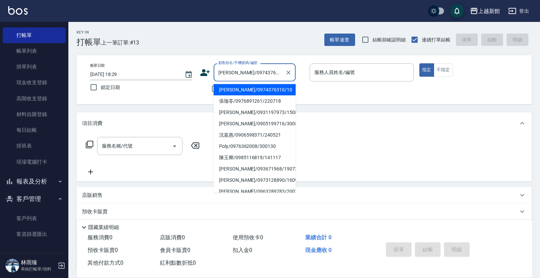
click at [419, 63] on button "指定" at bounding box center [426, 69] width 15 height 13
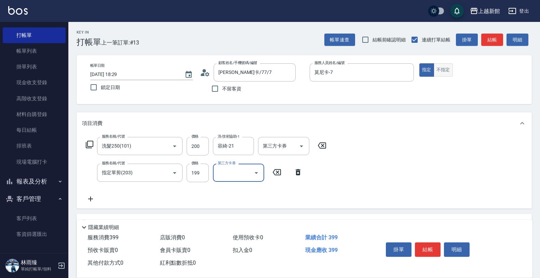
click at [444, 73] on button "不指定" at bounding box center [443, 69] width 19 height 13
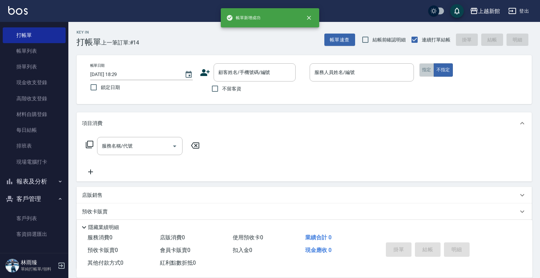
click at [421, 70] on button "指定" at bounding box center [426, 69] width 15 height 13
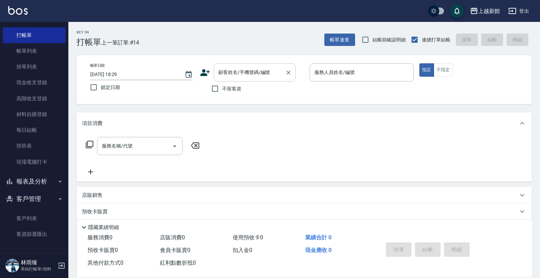
drag, startPoint x: 285, startPoint y: 79, endPoint x: 278, endPoint y: 80, distance: 7.0
click at [284, 78] on div at bounding box center [288, 72] width 9 height 18
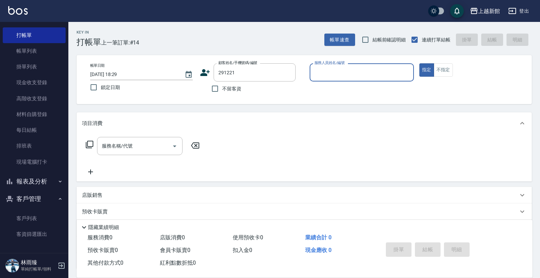
click at [419, 63] on button "指定" at bounding box center [426, 69] width 15 height 13
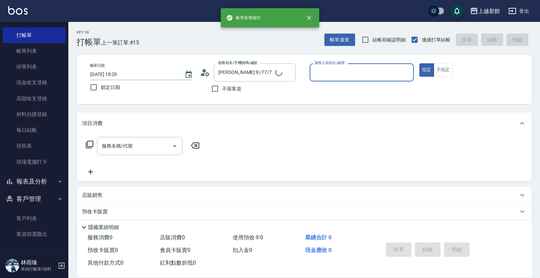
click at [419, 63] on button "指定" at bounding box center [426, 69] width 15 height 13
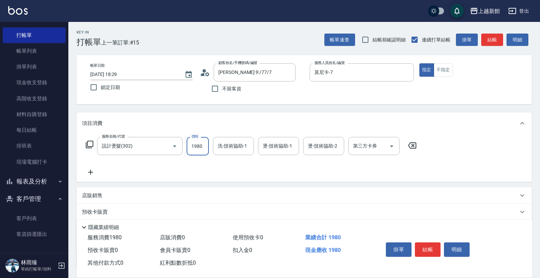
click at [207, 149] on input "1980" at bounding box center [198, 146] width 22 height 18
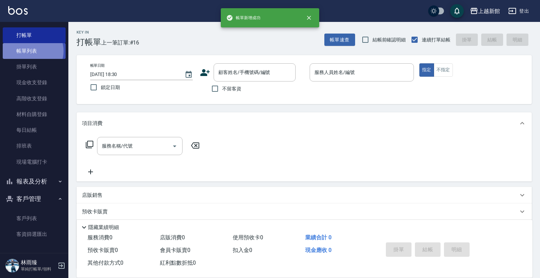
click at [32, 51] on link "帳單列表" at bounding box center [34, 51] width 63 height 16
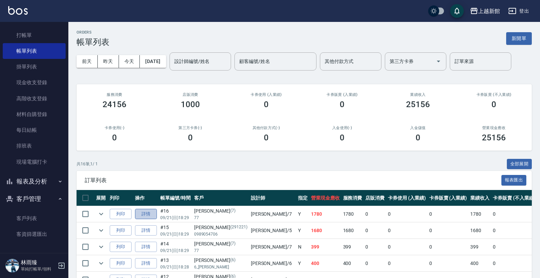
click at [145, 218] on link "詳情" at bounding box center [146, 213] width 22 height 11
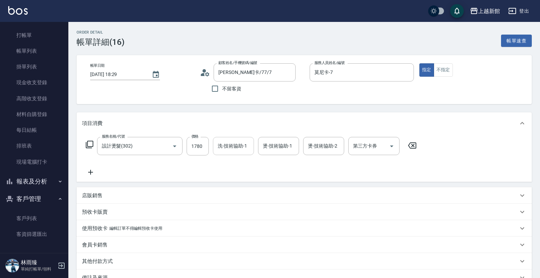
drag, startPoint x: 240, startPoint y: 147, endPoint x: 247, endPoint y: 136, distance: 13.2
click at [247, 137] on div "洗-技術協助-1" at bounding box center [233, 146] width 41 height 18
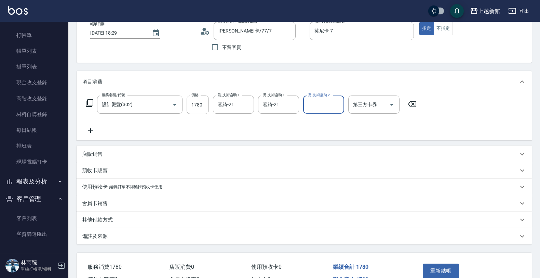
scroll to position [81, 0]
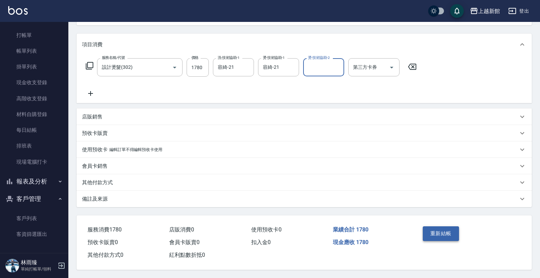
click at [437, 226] on button "重新結帳" at bounding box center [441, 233] width 36 height 14
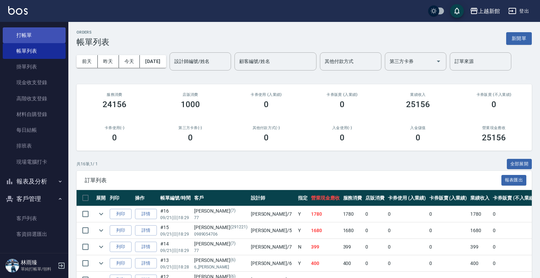
click at [41, 29] on link "打帳單" at bounding box center [34, 35] width 63 height 16
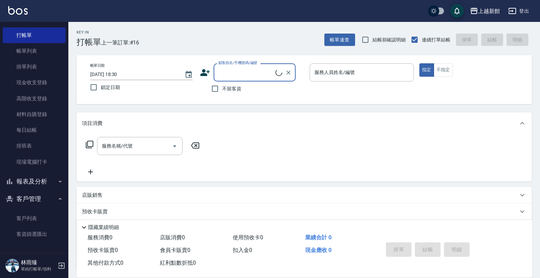
drag, startPoint x: 236, startPoint y: 63, endPoint x: 228, endPoint y: 50, distance: 15.1
click at [231, 53] on div "Key In 打帳單 上一筆訂單:#16 帳單速查 結帳前確認明細 連續打單結帳 掛單 結帳 明細 帳單日期 [DATE] 18:30 鎖定日期 顧客姓名/手…" at bounding box center [304, 178] width 472 height 312
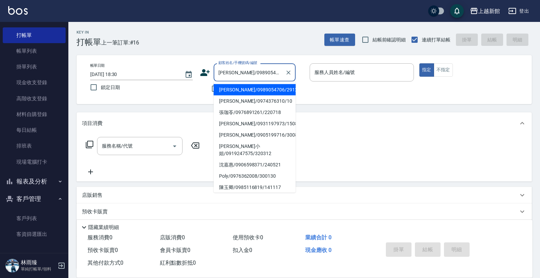
click at [419, 63] on button "指定" at bounding box center [426, 69] width 15 height 13
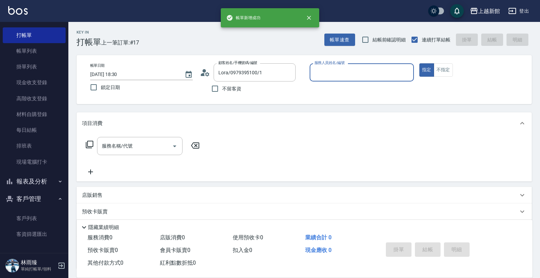
click at [419, 63] on button "指定" at bounding box center [426, 69] width 15 height 13
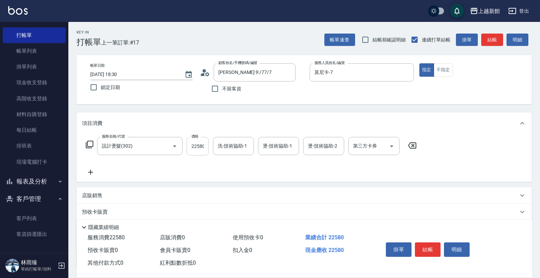
click at [208, 142] on div "服務名稱/代號 設計燙髮(302) 服務名稱/代號 價格 22580 價格 洗-技術協助-1 洗-技術協助-1 燙-技術協助-1 燙-技術協助-1 燙-技術協…" at bounding box center [251, 146] width 339 height 18
click at [201, 148] on input "22580" at bounding box center [198, 146] width 22 height 18
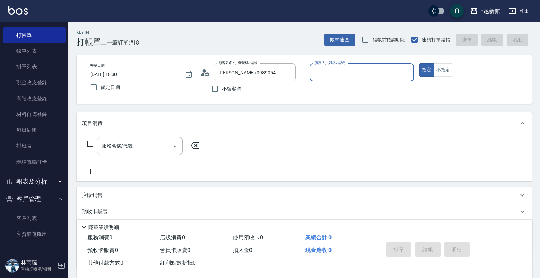
click at [419, 63] on button "指定" at bounding box center [426, 69] width 15 height 13
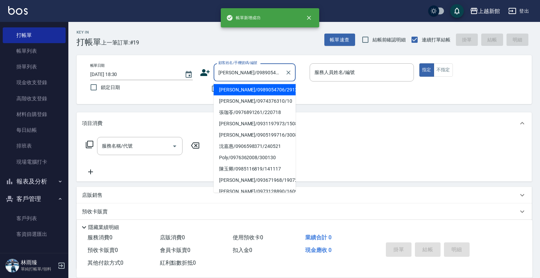
click at [419, 63] on button "指定" at bounding box center [426, 69] width 15 height 13
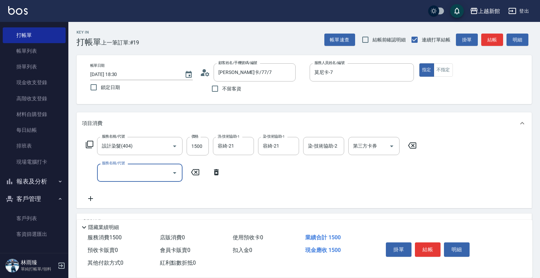
click at [174, 170] on icon "Open" at bounding box center [175, 172] width 8 height 8
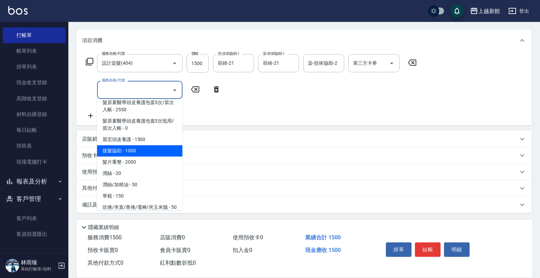
scroll to position [528, 0]
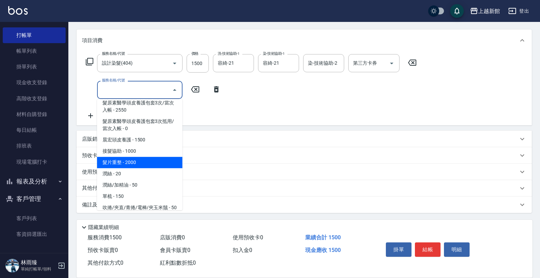
click at [147, 159] on span "髮片重整 - 2000" at bounding box center [139, 162] width 85 height 11
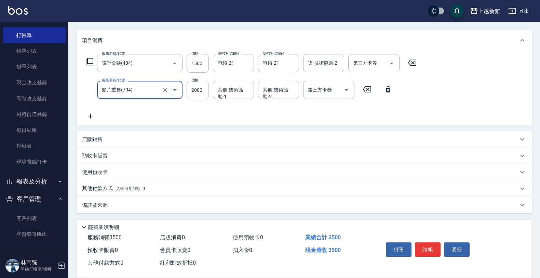
click at [205, 85] on input "2000" at bounding box center [198, 90] width 22 height 18
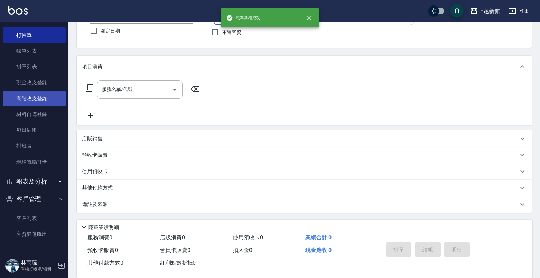
scroll to position [0, 0]
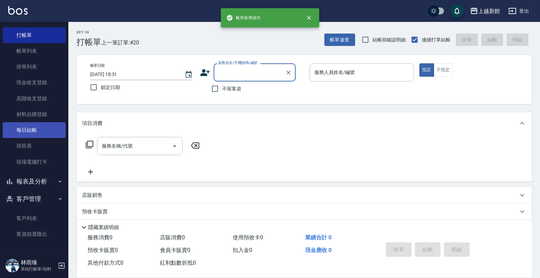
click at [19, 136] on link "每日結帳" at bounding box center [34, 130] width 63 height 16
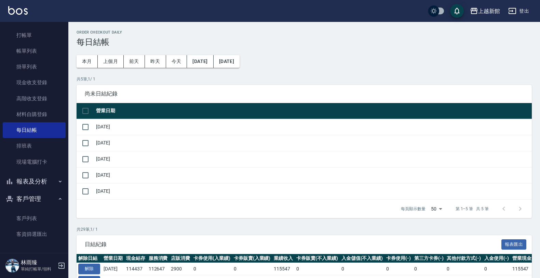
click at [44, 182] on button "報表及分析" at bounding box center [34, 181] width 63 height 18
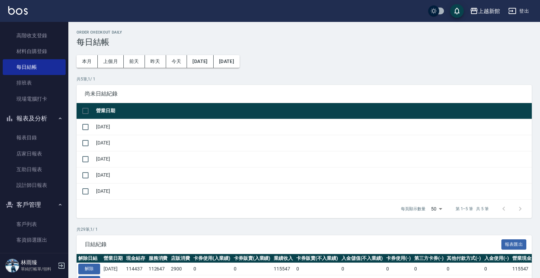
scroll to position [81, 0]
click at [42, 168] on link "互助日報表" at bounding box center [34, 169] width 63 height 16
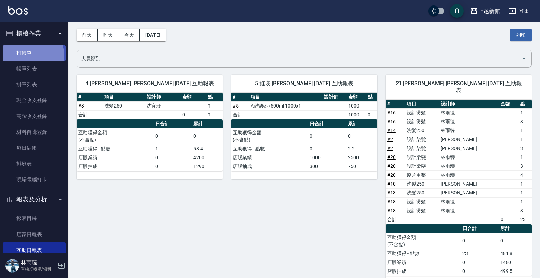
click at [21, 57] on link "打帳單" at bounding box center [34, 53] width 63 height 16
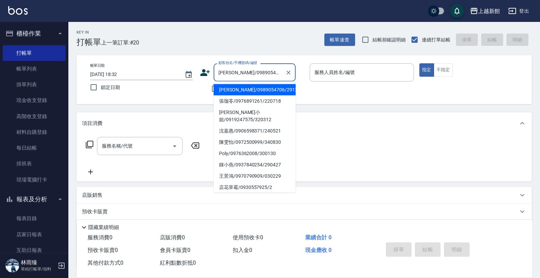
click at [419, 63] on button "指定" at bounding box center [426, 69] width 15 height 13
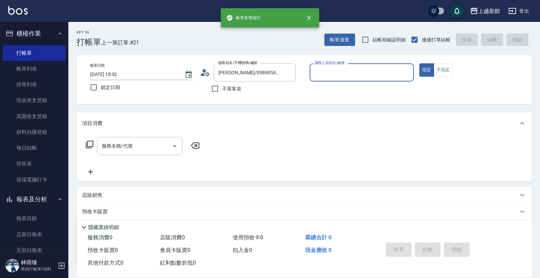
click at [419, 63] on button "指定" at bounding box center [426, 69] width 15 height 13
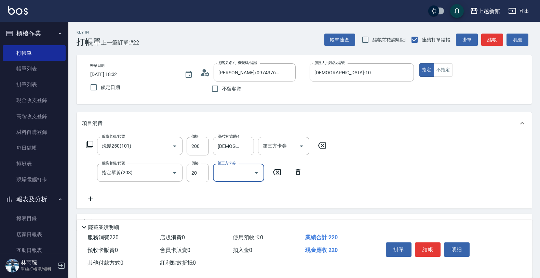
click at [198, 165] on label "價格" at bounding box center [194, 162] width 7 height 5
click at [198, 165] on input "20" at bounding box center [198, 172] width 22 height 18
click at [200, 181] on input "20" at bounding box center [198, 172] width 22 height 18
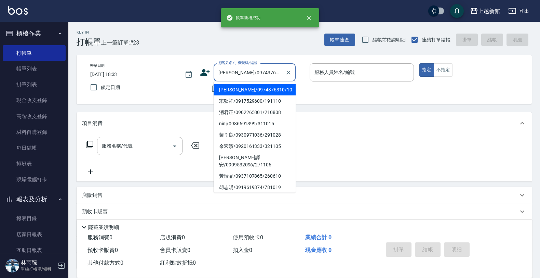
click at [419, 63] on button "指定" at bounding box center [426, 69] width 15 height 13
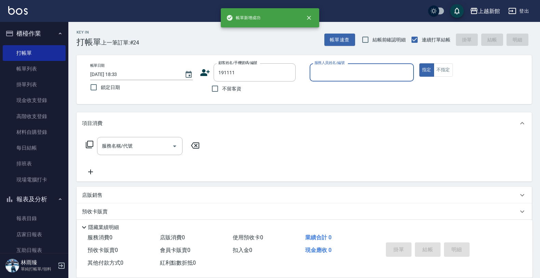
click at [419, 63] on button "指定" at bounding box center [426, 69] width 15 height 13
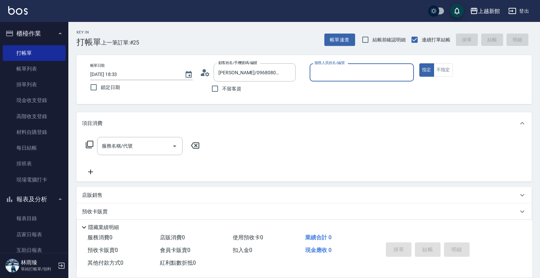
click at [419, 63] on button "指定" at bounding box center [426, 69] width 15 height 13
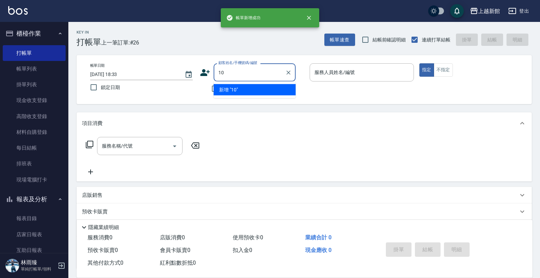
click at [419, 63] on button "指定" at bounding box center [426, 69] width 15 height 13
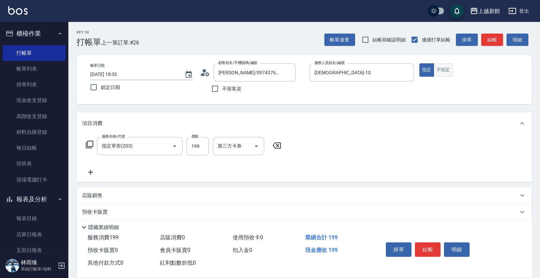
drag, startPoint x: 436, startPoint y: 81, endPoint x: 443, endPoint y: 73, distance: 10.9
click at [437, 79] on div "帳單日期 [DATE] 18:33 鎖定日期 顧客姓名/手機號碼/編號 [PERSON_NAME]/0974376310/10 顧客姓名/手機號碼/編號 不留…" at bounding box center [304, 79] width 439 height 32
click at [443, 71] on button "不指定" at bounding box center [443, 69] width 19 height 13
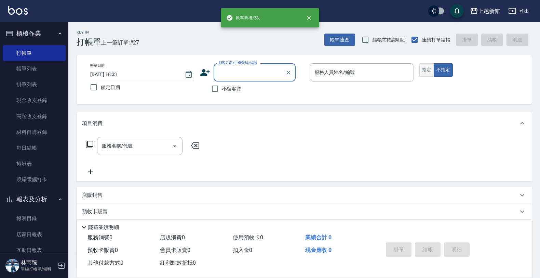
click at [424, 70] on button "指定" at bounding box center [426, 69] width 15 height 13
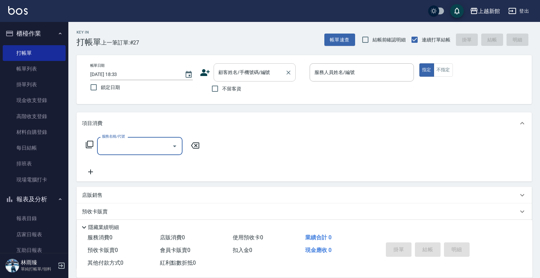
drag, startPoint x: 268, startPoint y: 77, endPoint x: 250, endPoint y: 66, distance: 21.5
click at [265, 76] on input "顧客姓名/手機號碼/編號" at bounding box center [250, 72] width 66 height 12
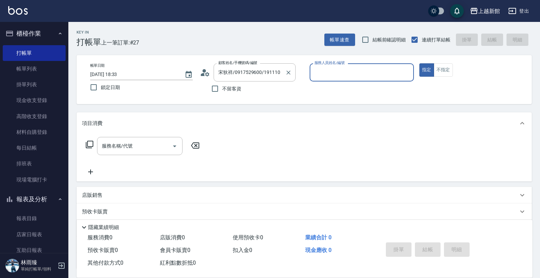
click at [419, 63] on button "指定" at bounding box center [426, 69] width 15 height 13
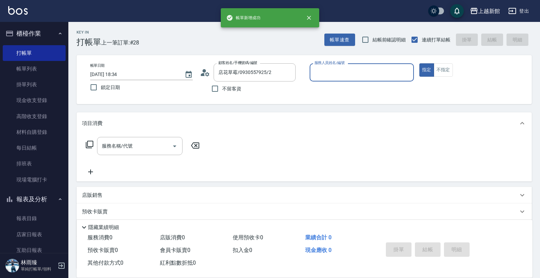
click at [419, 63] on button "指定" at bounding box center [426, 69] width 15 height 13
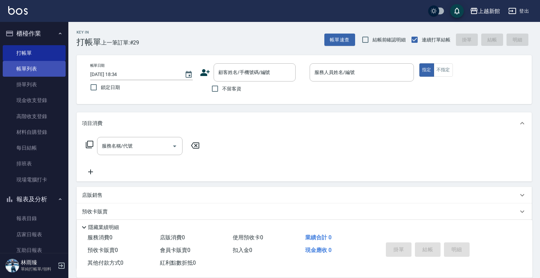
drag, startPoint x: 38, startPoint y: 67, endPoint x: 48, endPoint y: 68, distance: 10.0
click at [38, 67] on link "帳單列表" at bounding box center [34, 69] width 63 height 16
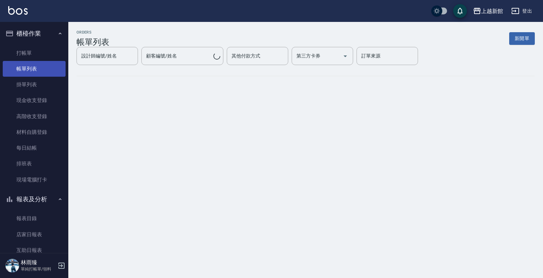
click at [45, 66] on link "帳單列表" at bounding box center [34, 69] width 63 height 16
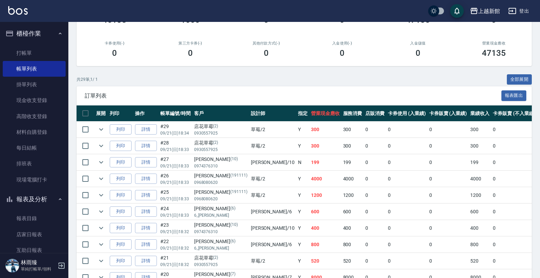
scroll to position [85, 0]
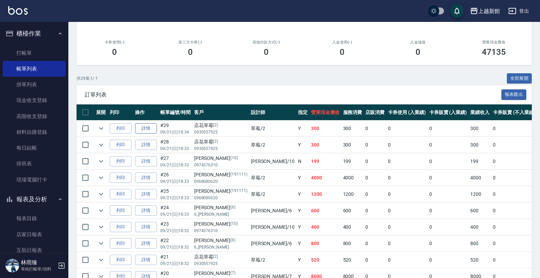
click at [156, 123] on link "詳情" at bounding box center [146, 128] width 22 height 11
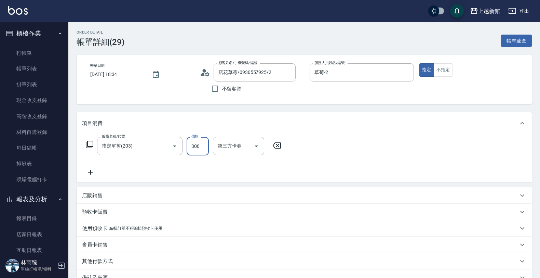
click at [195, 148] on input "300" at bounding box center [198, 146] width 22 height 18
click at [200, 145] on input "300" at bounding box center [198, 146] width 22 height 18
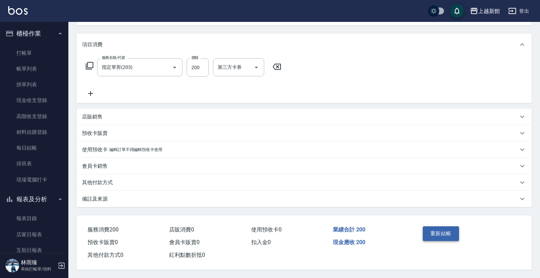
drag, startPoint x: 460, startPoint y: 231, endPoint x: 453, endPoint y: 236, distance: 8.9
click at [459, 231] on div "重新結帳" at bounding box center [444, 238] width 48 height 30
click at [452, 237] on button "重新結帳" at bounding box center [441, 233] width 36 height 14
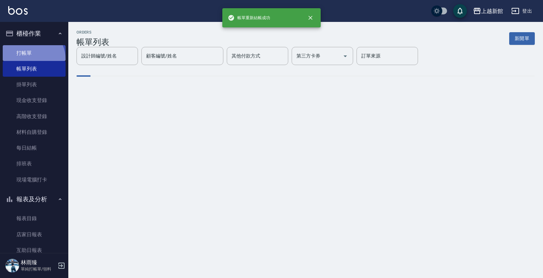
click at [29, 59] on link "打帳單" at bounding box center [34, 53] width 63 height 16
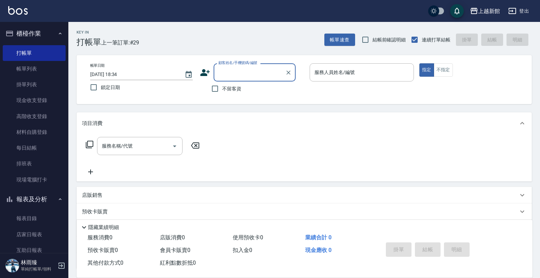
click at [204, 72] on icon at bounding box center [205, 72] width 10 height 10
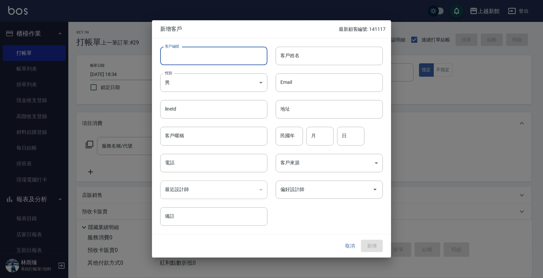
click at [214, 60] on input "客戶編號" at bounding box center [213, 55] width 107 height 18
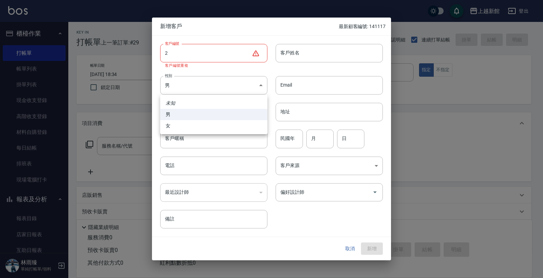
click at [346, 248] on div at bounding box center [271, 139] width 543 height 278
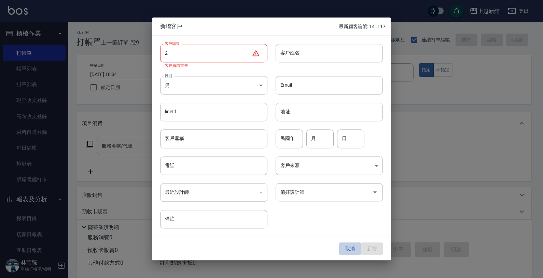
drag, startPoint x: 345, startPoint y: 248, endPoint x: 326, endPoint y: 204, distance: 47.9
click at [346, 247] on button "取消" at bounding box center [350, 248] width 22 height 13
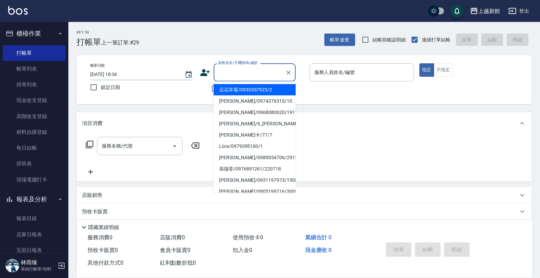
click at [257, 71] on input "顧客姓名/手機號碼/編號" at bounding box center [250, 72] width 66 height 12
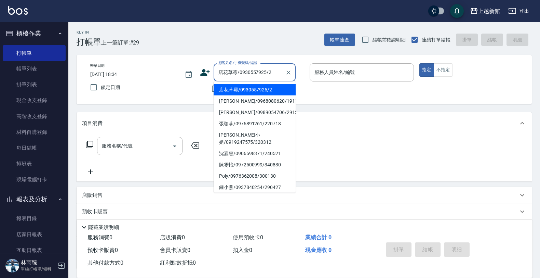
click at [419, 63] on button "指定" at bounding box center [426, 69] width 15 height 13
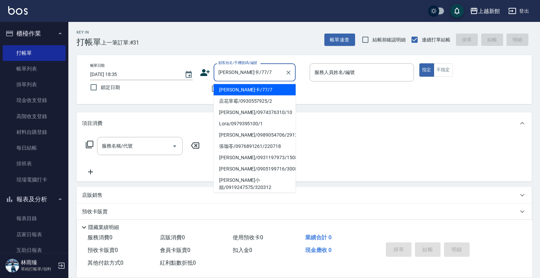
click at [419, 63] on button "指定" at bounding box center [426, 69] width 15 height 13
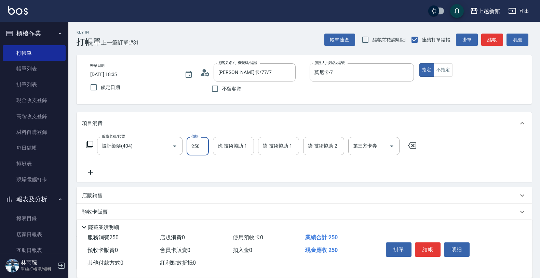
click at [204, 146] on input "250" at bounding box center [198, 146] width 22 height 18
click at [203, 146] on input "250" at bounding box center [198, 146] width 22 height 18
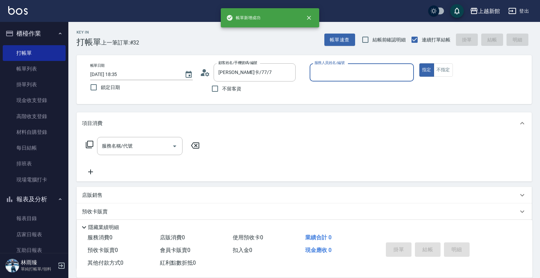
click at [419, 63] on button "指定" at bounding box center [426, 69] width 15 height 13
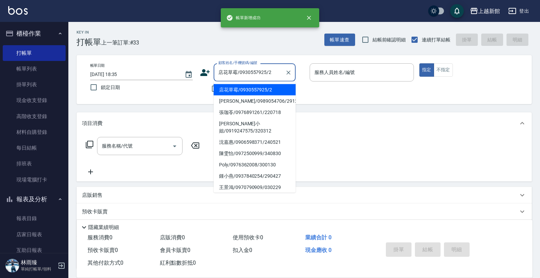
click at [419, 63] on button "指定" at bounding box center [426, 69] width 15 height 13
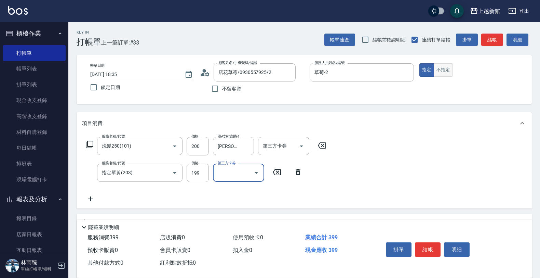
click at [435, 72] on button "不指定" at bounding box center [443, 69] width 19 height 13
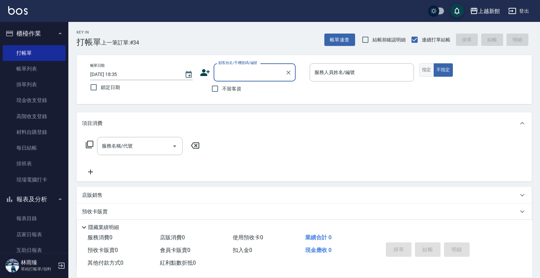
click at [431, 64] on button "指定" at bounding box center [426, 69] width 15 height 13
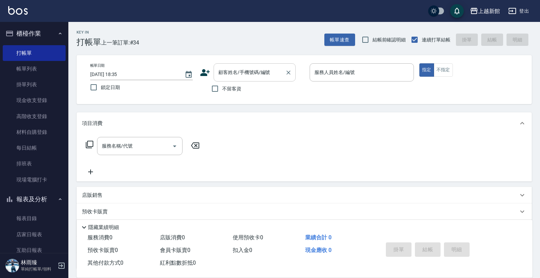
drag, startPoint x: 275, startPoint y: 62, endPoint x: 269, endPoint y: 69, distance: 9.7
click at [274, 64] on div "帳單日期 [DATE] 18:35 鎖定日期 顧客姓名/手機號碼/編號 顧客姓名/手機號碼/編號 不留客資 服務人員姓名/編號 服務人員姓名/編號 指定 不指定" at bounding box center [304, 79] width 455 height 49
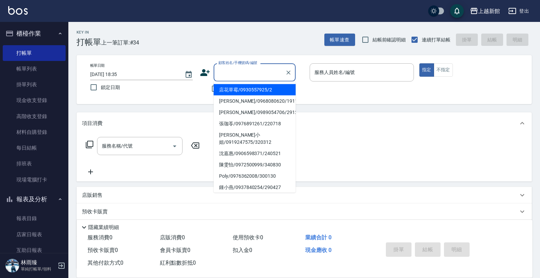
click at [269, 69] on input "顧客姓名/手機號碼/編號" at bounding box center [250, 72] width 66 height 12
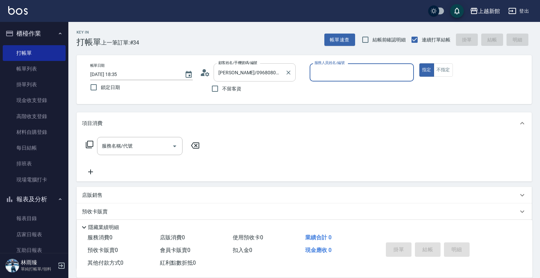
click at [419, 63] on button "指定" at bounding box center [426, 69] width 15 height 13
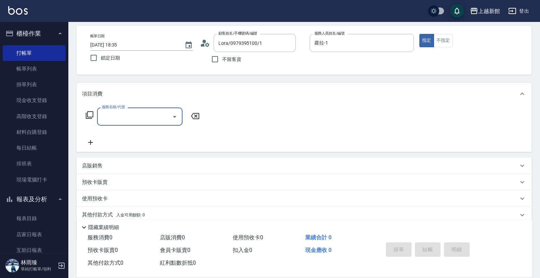
scroll to position [56, 0]
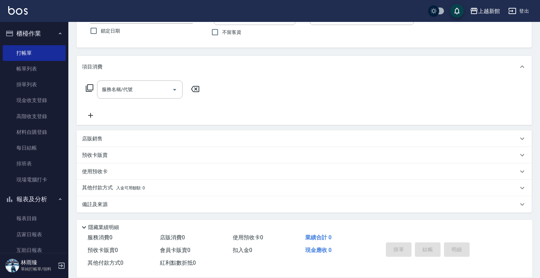
click at [116, 140] on div "店販銷售" at bounding box center [300, 138] width 436 height 7
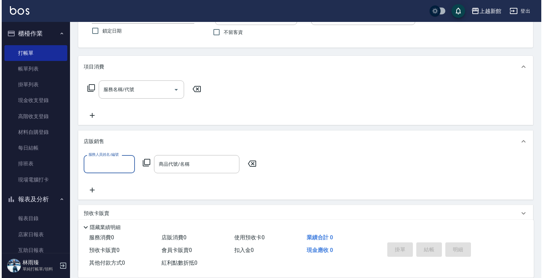
scroll to position [0, 0]
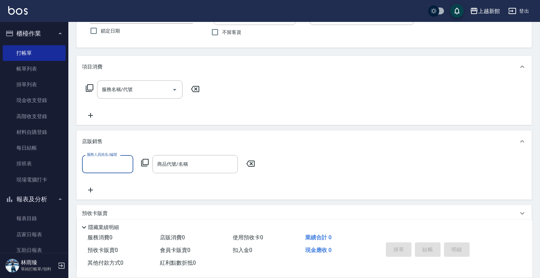
click at [143, 163] on icon at bounding box center [145, 163] width 8 height 8
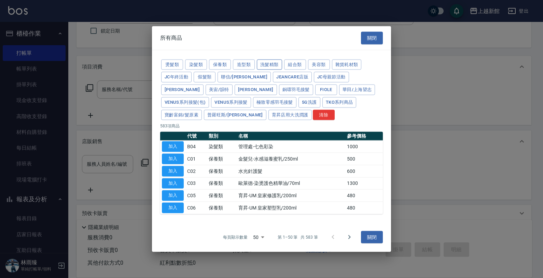
click at [260, 64] on button "洗髮精類" at bounding box center [269, 64] width 25 height 11
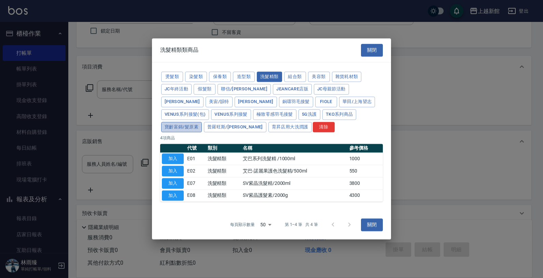
click at [202, 122] on button "寶齡富錦/髮原素" at bounding box center [181, 127] width 41 height 11
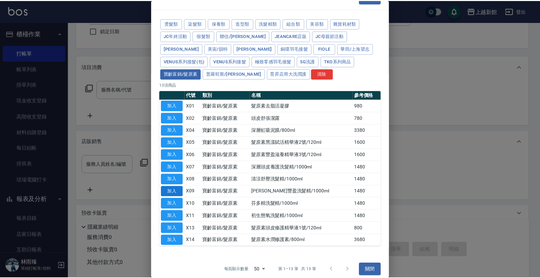
scroll to position [23, 0]
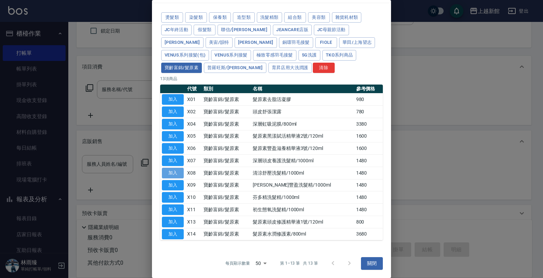
click at [171, 172] on button "加入" at bounding box center [173, 172] width 22 height 11
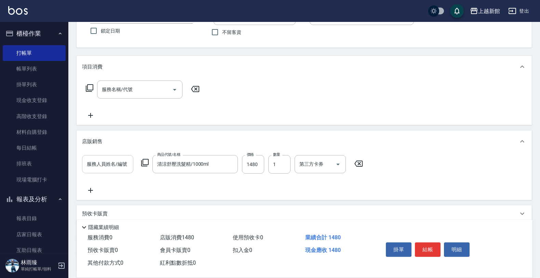
click at [130, 169] on div "服務人員姓名/編號" at bounding box center [107, 164] width 51 height 18
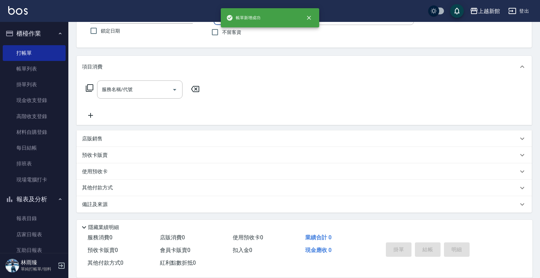
scroll to position [0, 0]
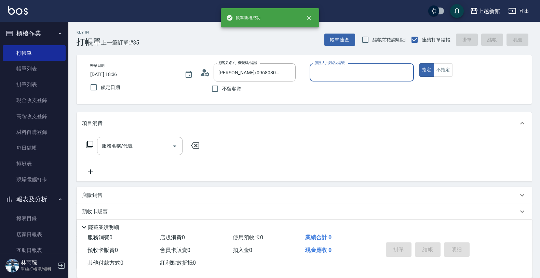
click at [419, 63] on button "指定" at bounding box center [426, 69] width 15 height 13
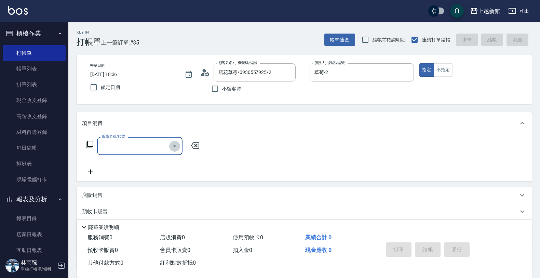
click at [171, 148] on icon "Open" at bounding box center [175, 146] width 8 height 8
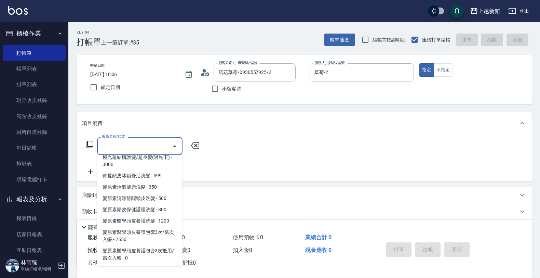
scroll to position [470, 0]
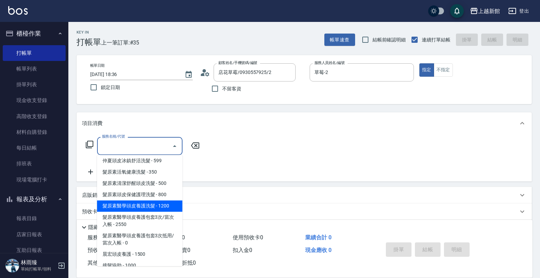
click at [165, 206] on span "髮原素醫學頭皮養護洗髮 - 1200" at bounding box center [139, 205] width 85 height 11
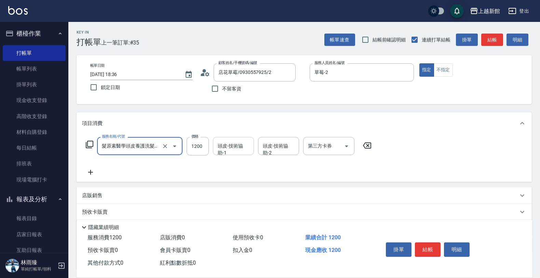
click at [238, 142] on div "頭皮-技術協助-1 頭皮-技術協助-1" at bounding box center [233, 146] width 41 height 18
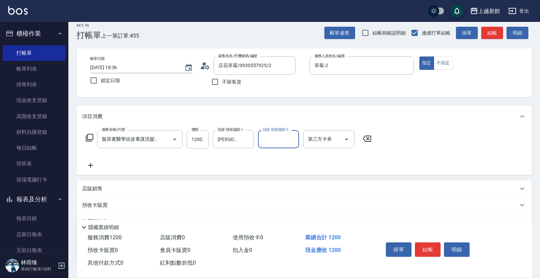
scroll to position [0, 0]
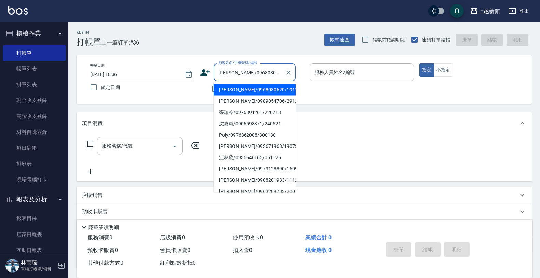
click at [419, 63] on button "指定" at bounding box center [426, 69] width 15 height 13
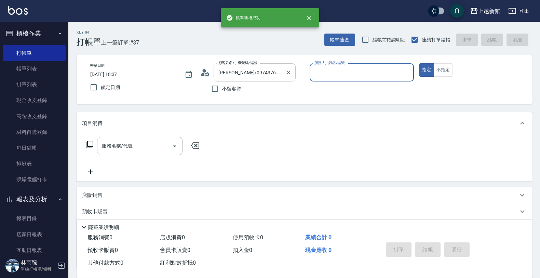
click at [419, 63] on button "指定" at bounding box center [426, 69] width 15 height 13
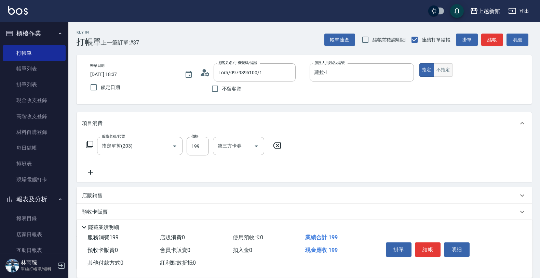
drag, startPoint x: 454, startPoint y: 65, endPoint x: 443, endPoint y: 64, distance: 10.6
click at [452, 64] on div "指定 不指定" at bounding box center [471, 69] width 104 height 13
click at [443, 65] on button "不指定" at bounding box center [443, 69] width 19 height 13
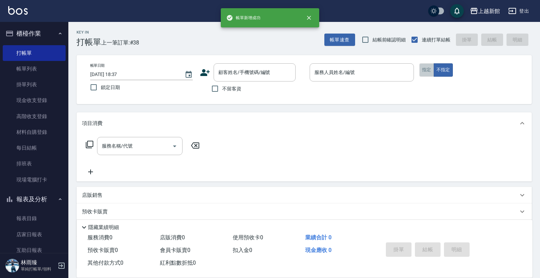
click at [433, 68] on button "指定" at bounding box center [426, 69] width 15 height 13
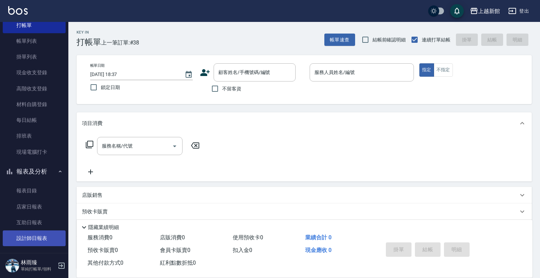
scroll to position [43, 0]
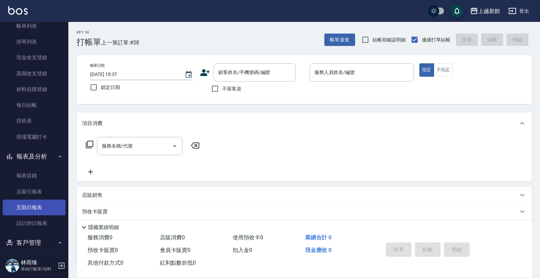
click at [13, 205] on link "互助日報表" at bounding box center [34, 207] width 63 height 16
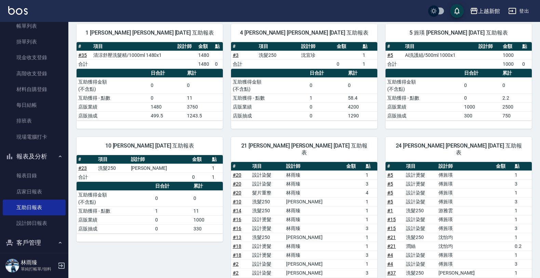
scroll to position [162, 0]
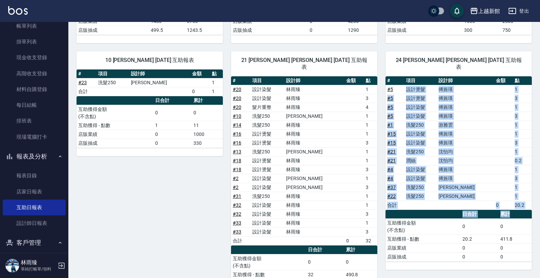
drag, startPoint x: 448, startPoint y: 79, endPoint x: 523, endPoint y: 197, distance: 139.2
click at [527, 203] on tbody "# 5 設計燙髮 [PERSON_NAME] 1 # 5 設計燙髮 [PERSON_NAME] 3 # 5 設計染髮 [PERSON_NAME] 1 # 5 …" at bounding box center [459, 147] width 146 height 124
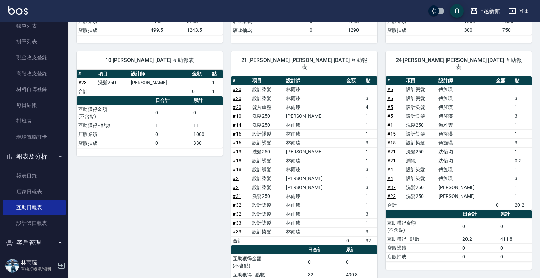
click at [199, 187] on div "10 [PERSON_NAME] [DATE] 互助報表 # 項目 設計師 金額 點 # 23 洗髮250 [PERSON_NAME]1 合計 0 1 日合計…" at bounding box center [145, 174] width 154 height 262
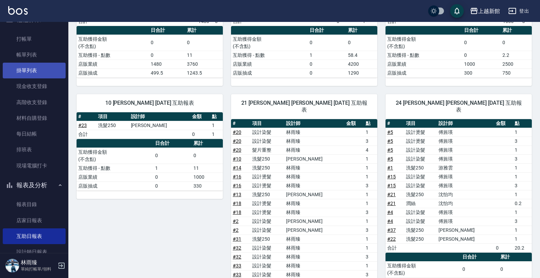
scroll to position [0, 0]
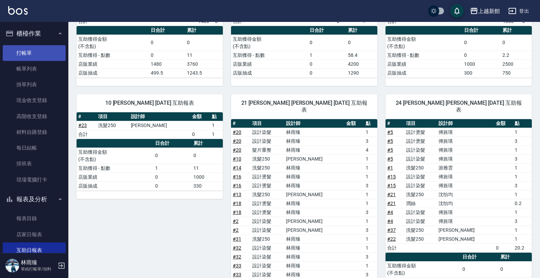
click at [22, 53] on link "打帳單" at bounding box center [34, 53] width 63 height 16
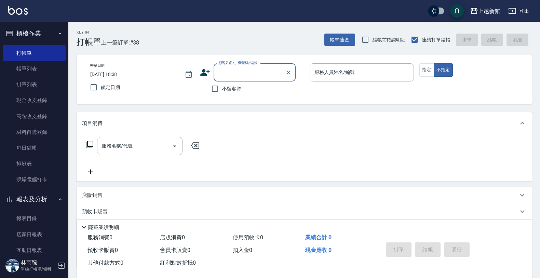
click at [60, 264] on icon "button" at bounding box center [61, 265] width 8 height 8
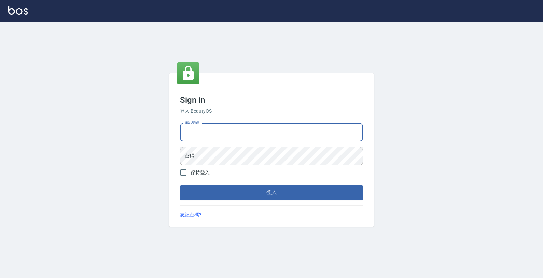
click at [233, 133] on input "電話號碼" at bounding box center [271, 132] width 183 height 18
type input "4265909"
click at [180, 185] on button "登入" at bounding box center [271, 192] width 183 height 14
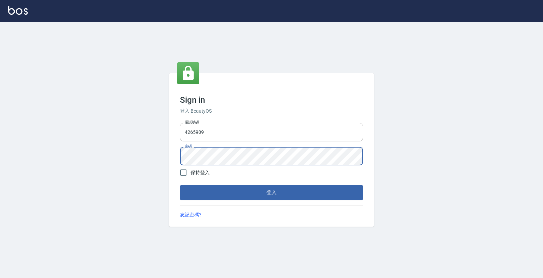
click at [180, 185] on button "登入" at bounding box center [271, 192] width 183 height 14
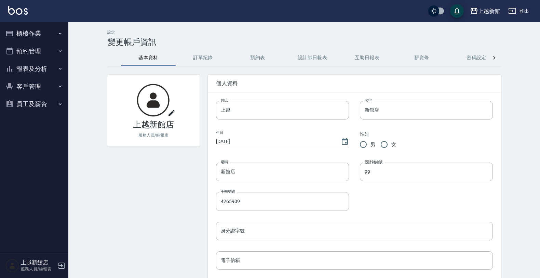
click at [43, 67] on button "報表及分析" at bounding box center [34, 69] width 63 height 18
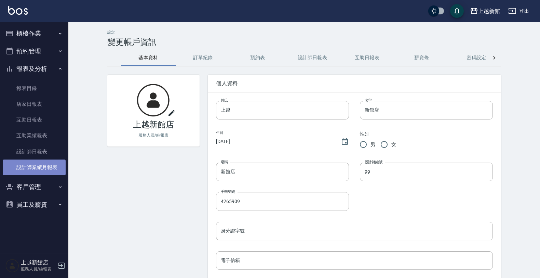
click at [51, 163] on link "設計師業績月報表" at bounding box center [34, 167] width 63 height 16
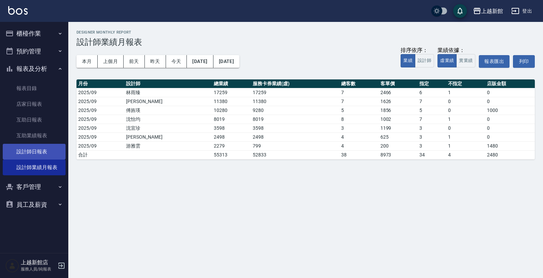
click at [50, 151] on link "設計師日報表" at bounding box center [34, 152] width 63 height 16
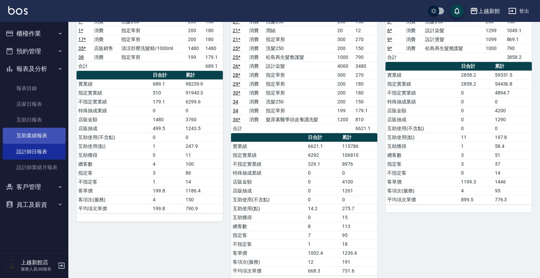
scroll to position [43, 0]
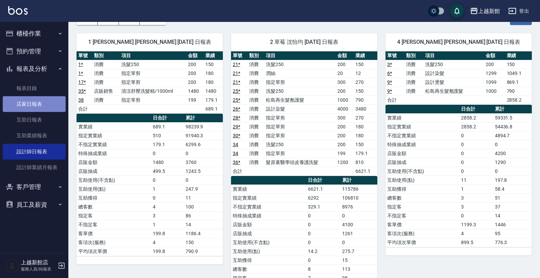
click at [21, 105] on link "店家日報表" at bounding box center [34, 104] width 63 height 16
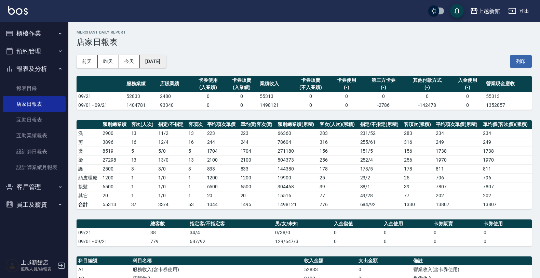
click at [167, 66] on div "前天 昨天 今天 2025/09/21 列印" at bounding box center [304, 61] width 455 height 29
click at [166, 65] on button "[DATE]" at bounding box center [153, 61] width 26 height 13
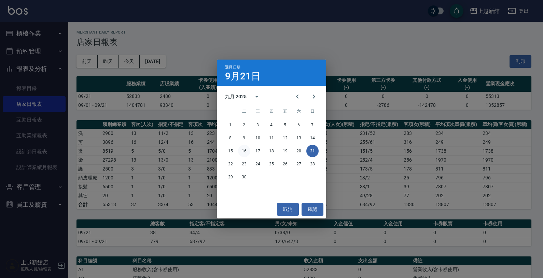
click at [247, 151] on button "16" at bounding box center [244, 151] width 12 height 12
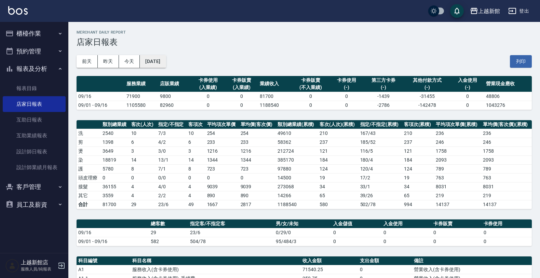
click at [148, 57] on button "[DATE]" at bounding box center [153, 61] width 26 height 13
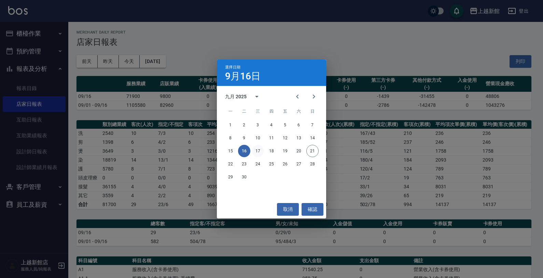
click at [253, 150] on button "17" at bounding box center [258, 151] width 12 height 12
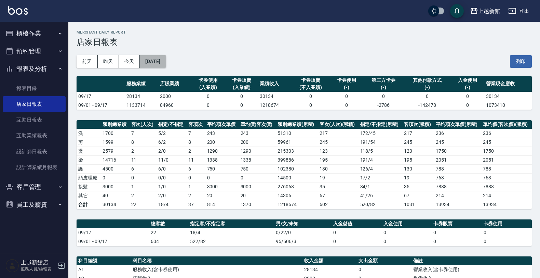
click at [160, 59] on button "[DATE]" at bounding box center [153, 61] width 26 height 13
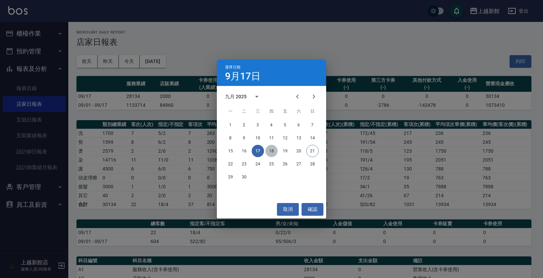
click at [274, 150] on button "18" at bounding box center [272, 151] width 12 height 12
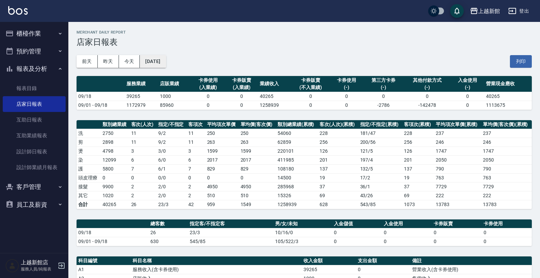
click at [158, 64] on button "[DATE]" at bounding box center [153, 61] width 26 height 13
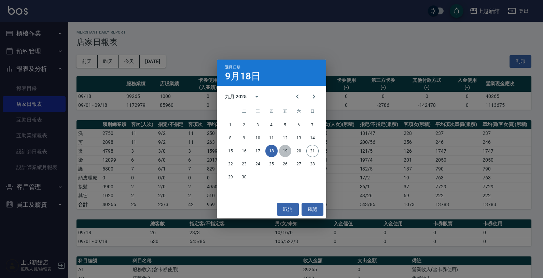
click at [284, 152] on button "19" at bounding box center [285, 151] width 12 height 12
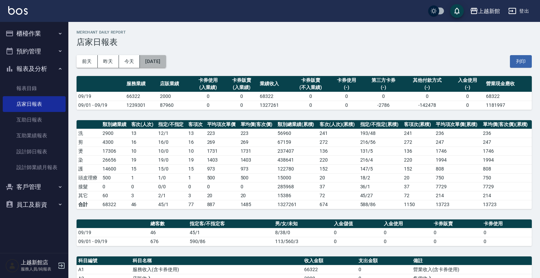
click at [163, 60] on button "[DATE]" at bounding box center [153, 61] width 26 height 13
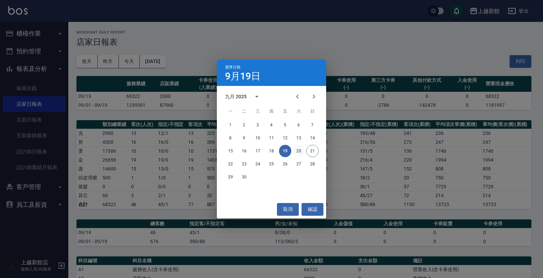
click at [302, 154] on button "20" at bounding box center [299, 151] width 12 height 12
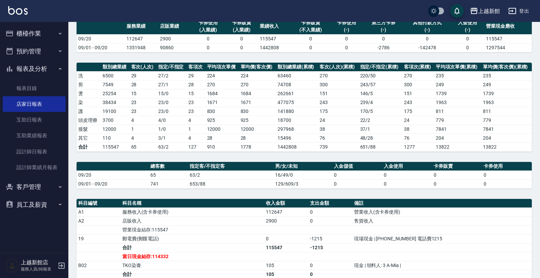
scroll to position [85, 0]
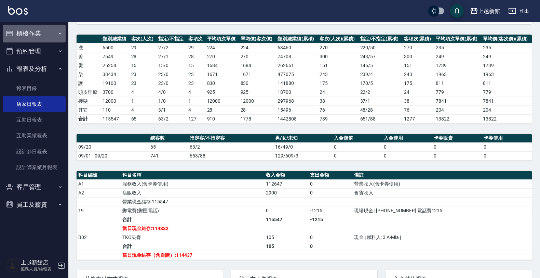
click at [31, 37] on button "櫃檯作業" at bounding box center [34, 34] width 63 height 18
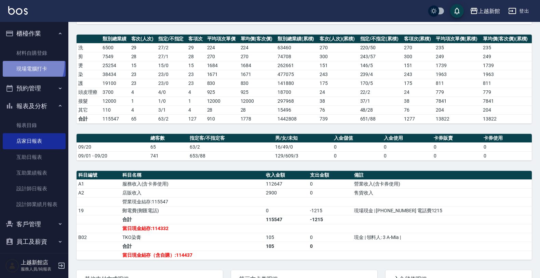
click at [20, 63] on link "現場電腦打卡" at bounding box center [34, 69] width 63 height 16
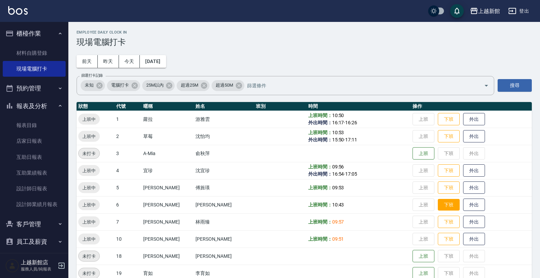
click at [441, 205] on button "下班" at bounding box center [449, 205] width 22 height 12
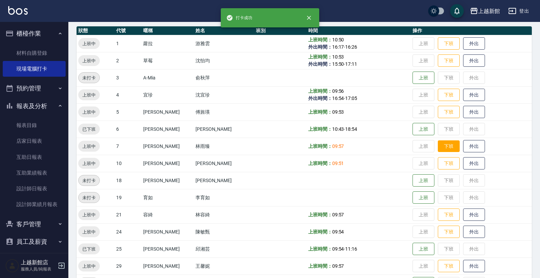
scroll to position [128, 0]
